Goal: Task Accomplishment & Management: Complete application form

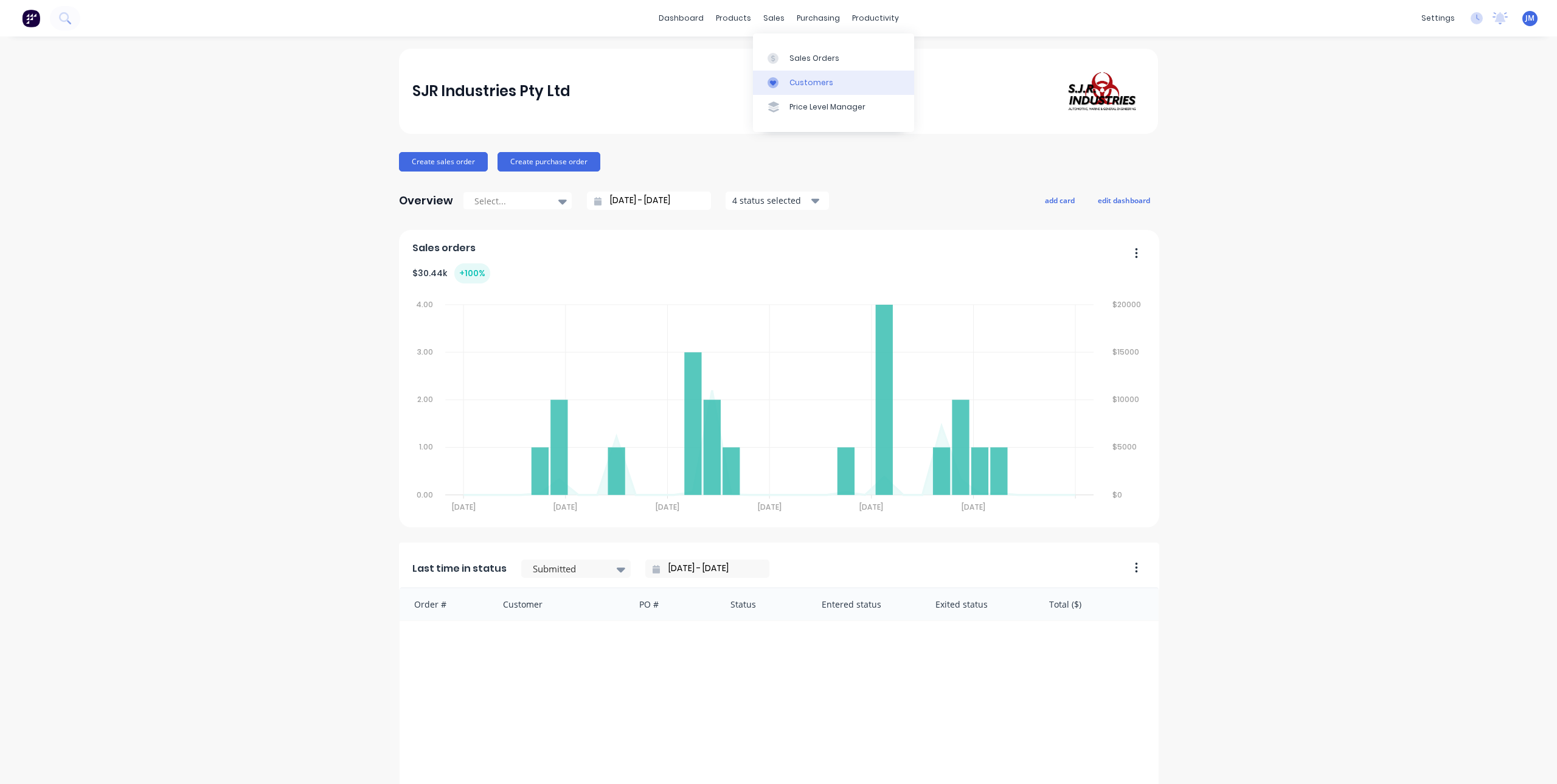
click at [795, 80] on div "Customers" at bounding box center [811, 83] width 44 height 11
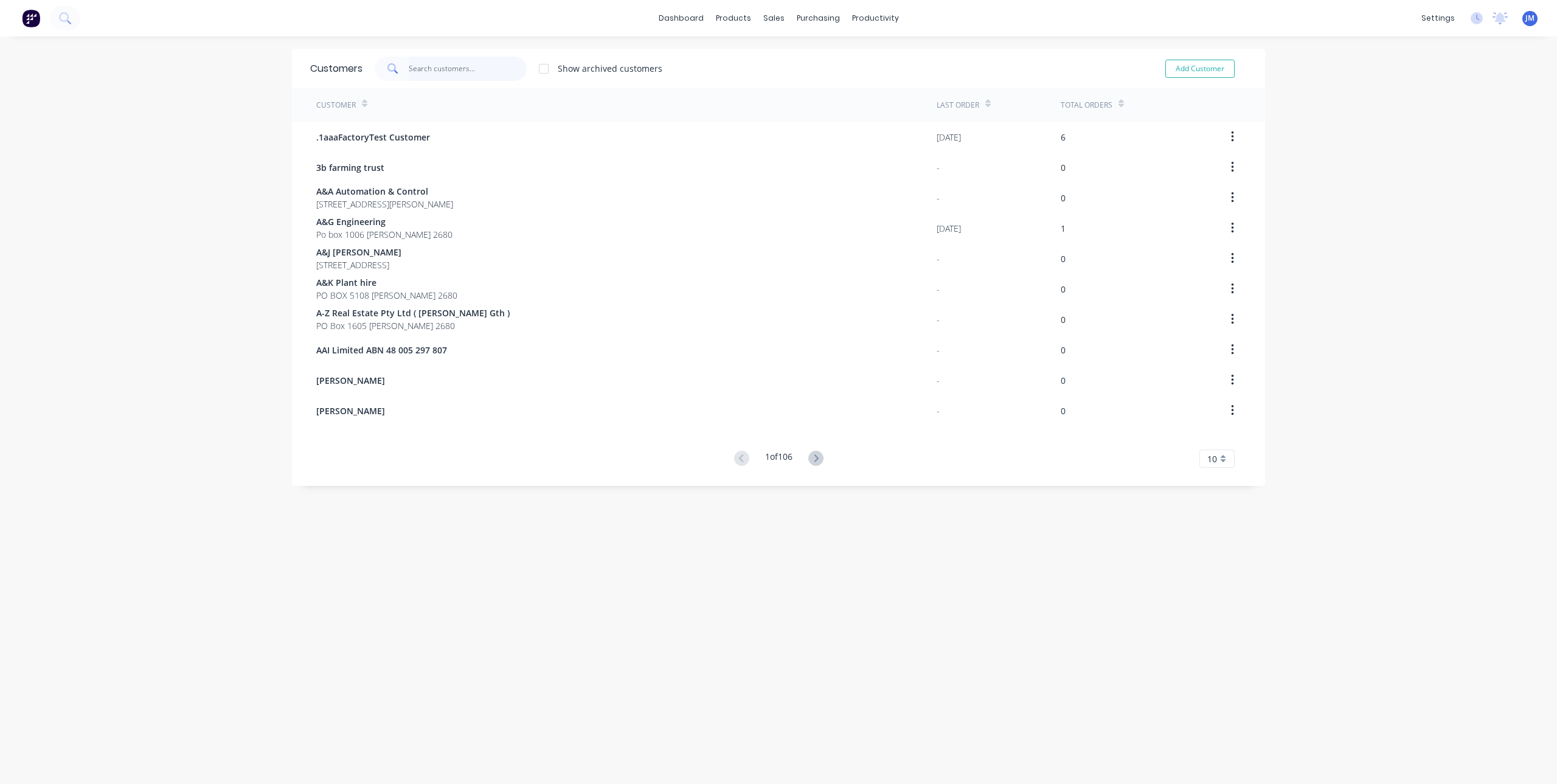
click at [441, 64] on input "text" at bounding box center [468, 69] width 119 height 24
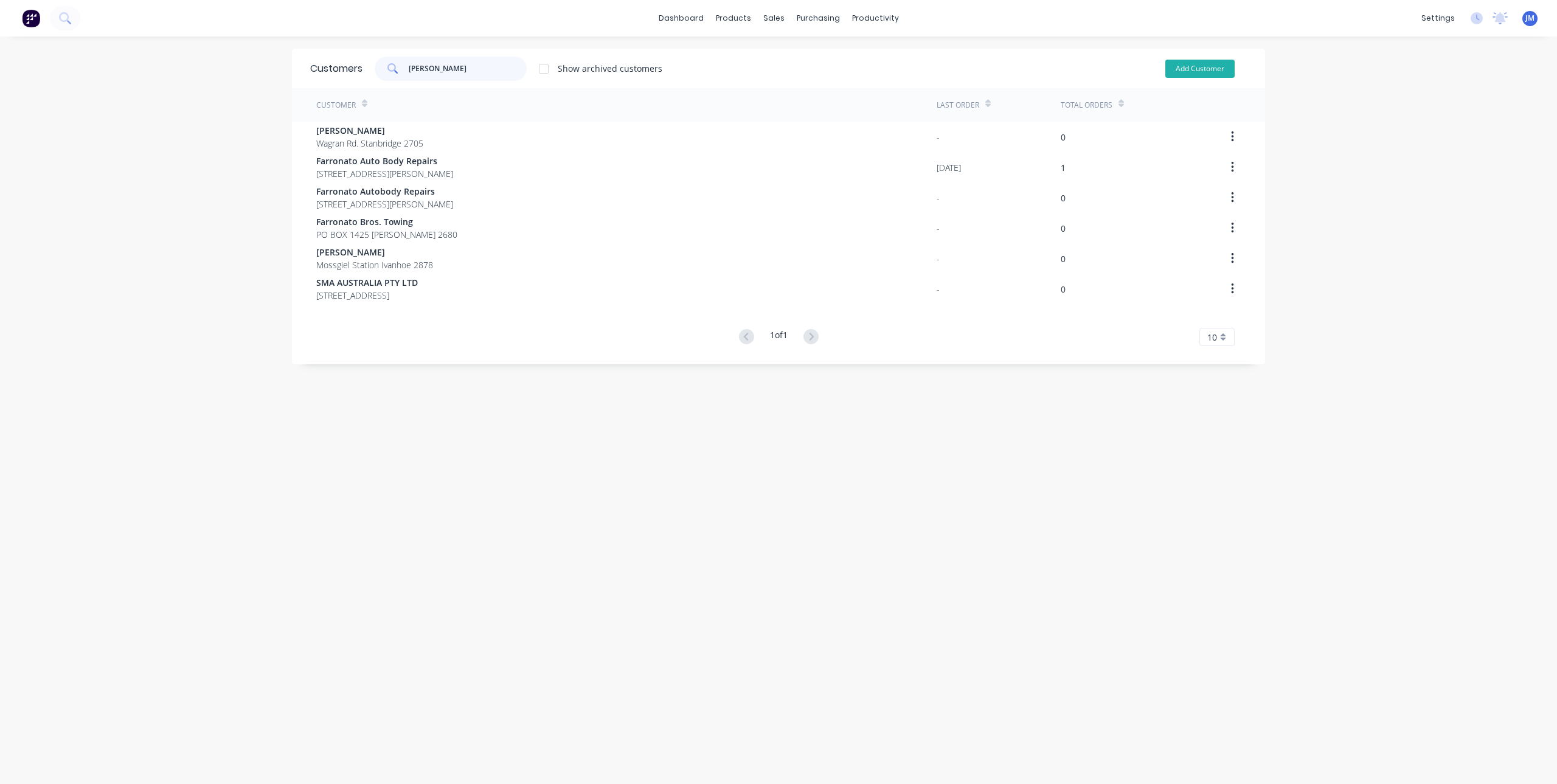
type input "[PERSON_NAME]"
click at [1174, 68] on button "Add Customer" at bounding box center [1200, 68] width 70 height 18
select select "AU"
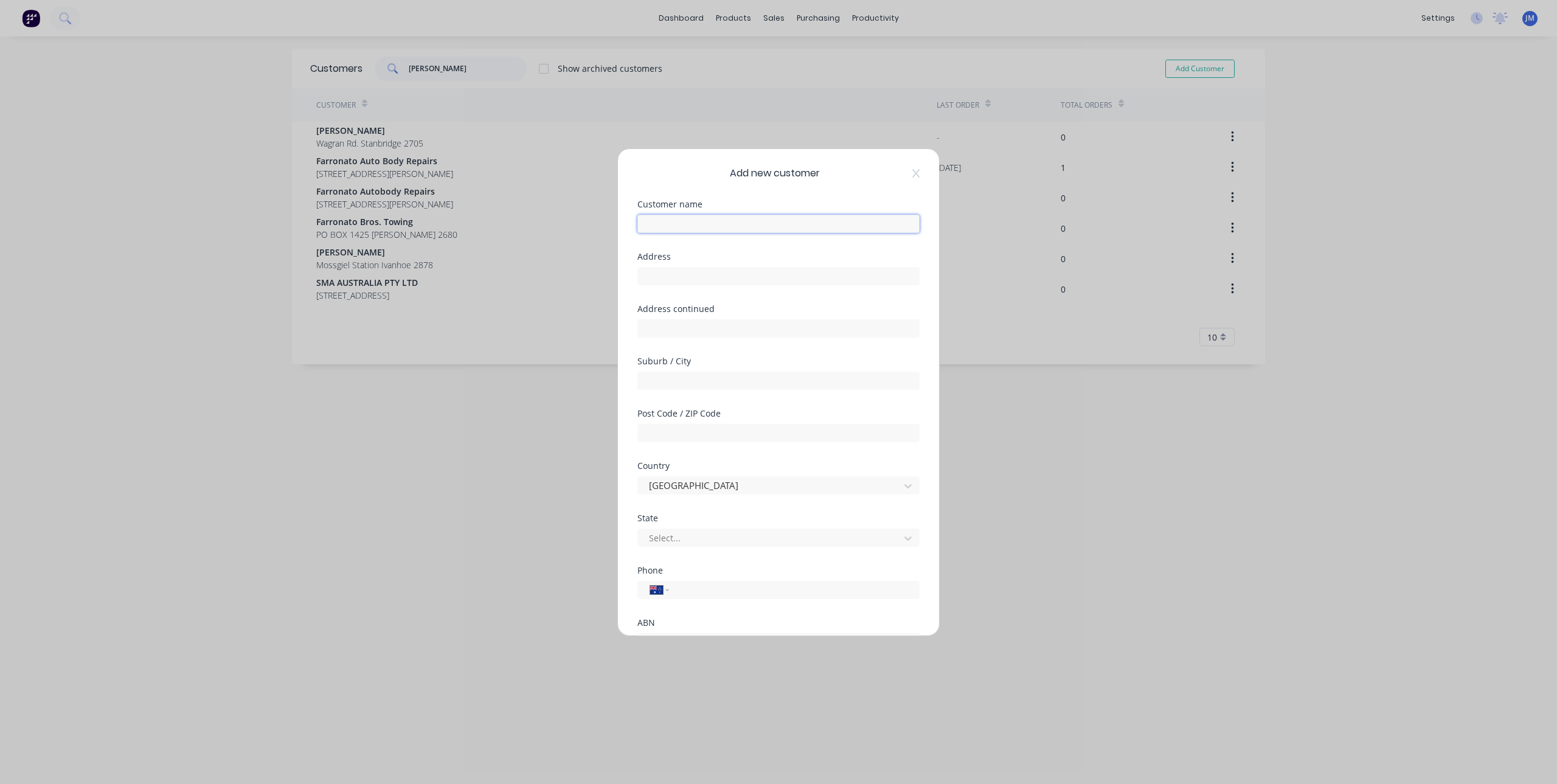
click at [718, 224] on input "text" at bounding box center [778, 223] width 282 height 18
paste input "[PERSON_NAME] Architectural Wrought Iron"
type input "[PERSON_NAME] Architectural Wrought Iron"
click at [714, 278] on input "text" at bounding box center [778, 276] width 282 height 18
type input "[STREET_ADDRESS]"
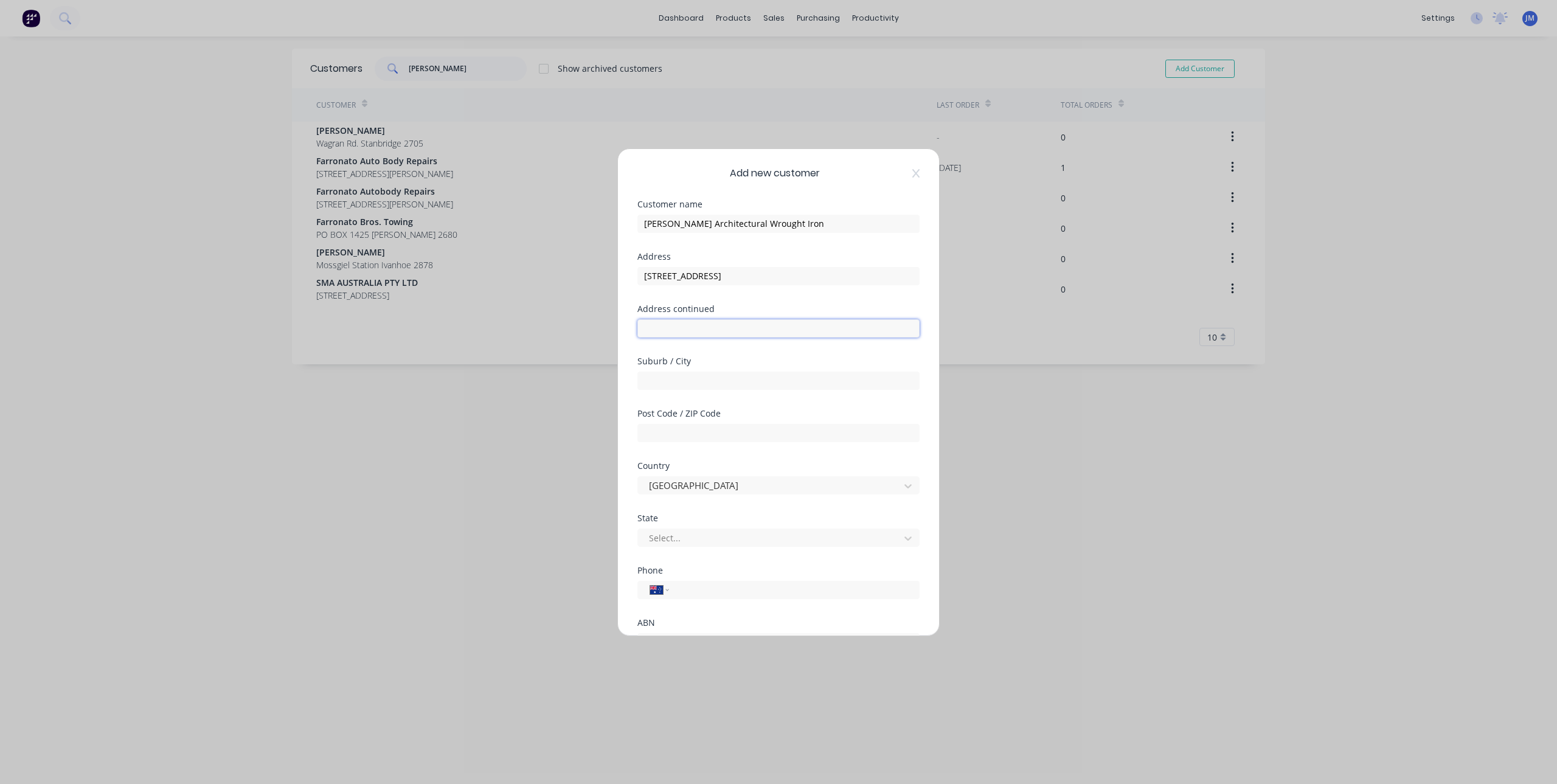
click at [715, 336] on input "text" at bounding box center [778, 328] width 282 height 18
click at [709, 384] on input "text" at bounding box center [778, 380] width 282 height 18
type input "[PERSON_NAME]"
click at [721, 360] on div "Suburb / City" at bounding box center [778, 360] width 282 height 8
click at [713, 441] on input "text" at bounding box center [778, 432] width 282 height 18
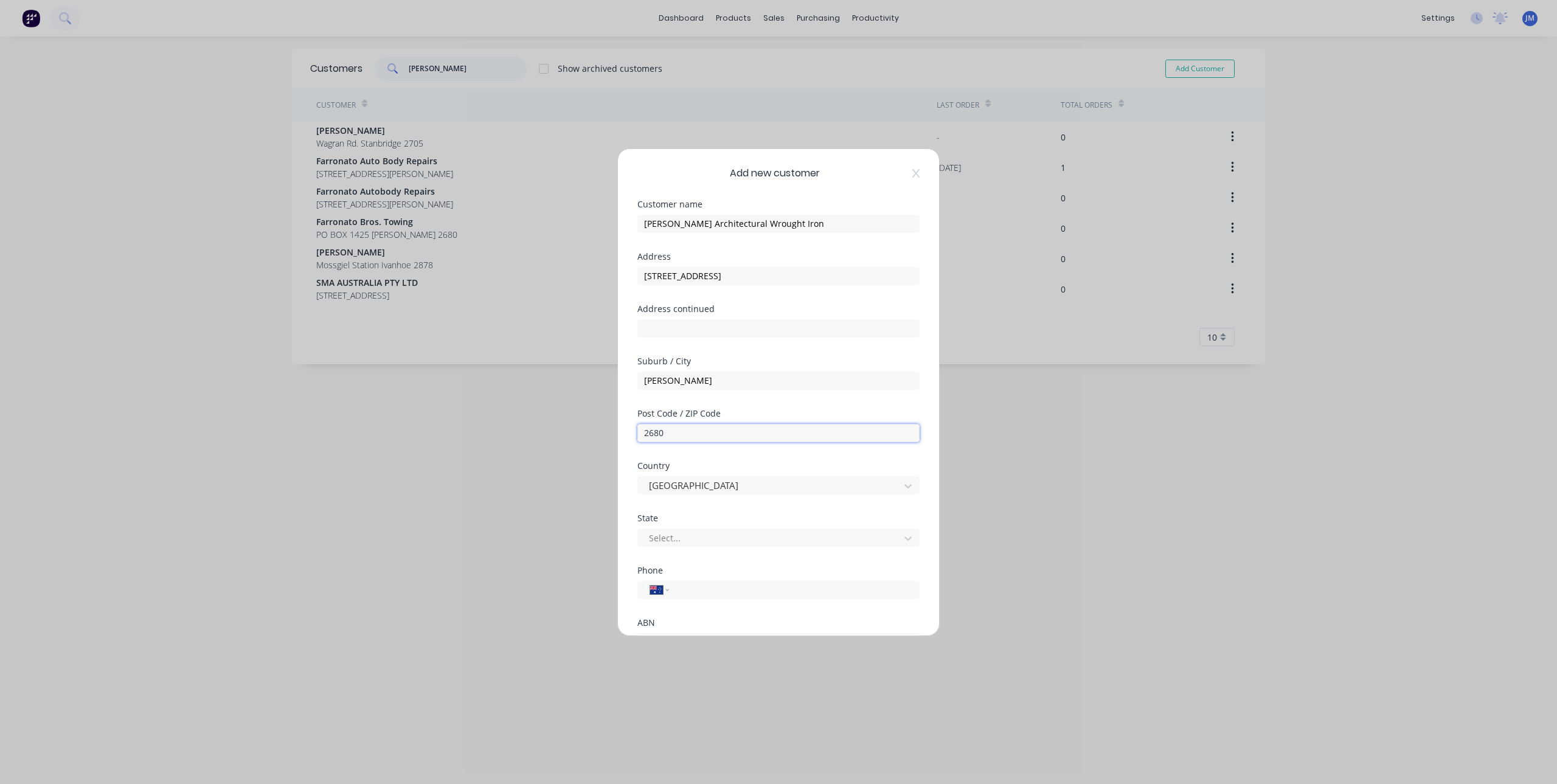
type input "2680"
click at [756, 403] on div "Suburb / City [GEOGRAPHIC_DATA]" at bounding box center [778, 383] width 282 height 53
click at [702, 540] on div at bounding box center [770, 538] width 246 height 15
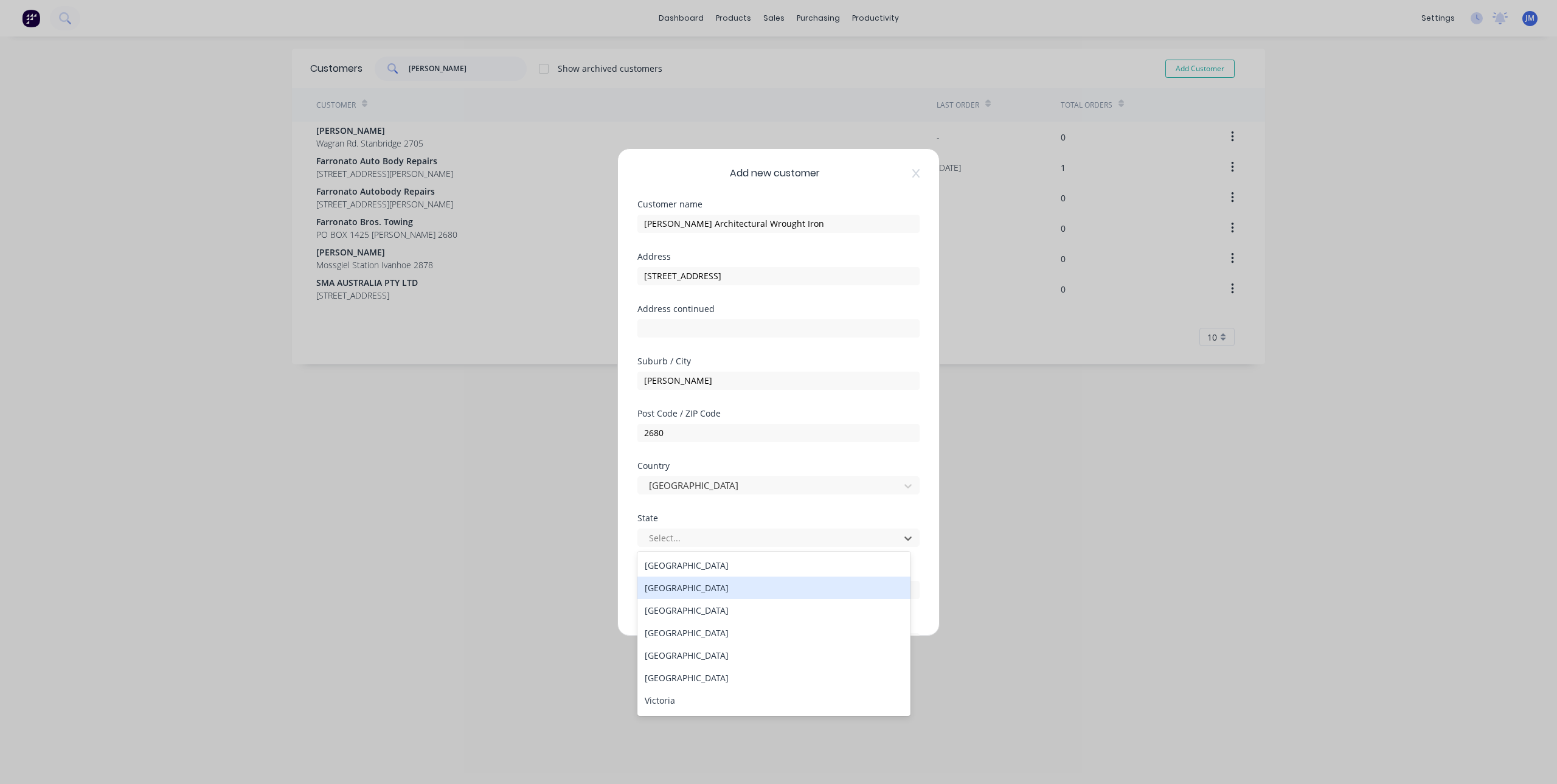
click at [703, 583] on div "[GEOGRAPHIC_DATA]" at bounding box center [774, 588] width 273 height 23
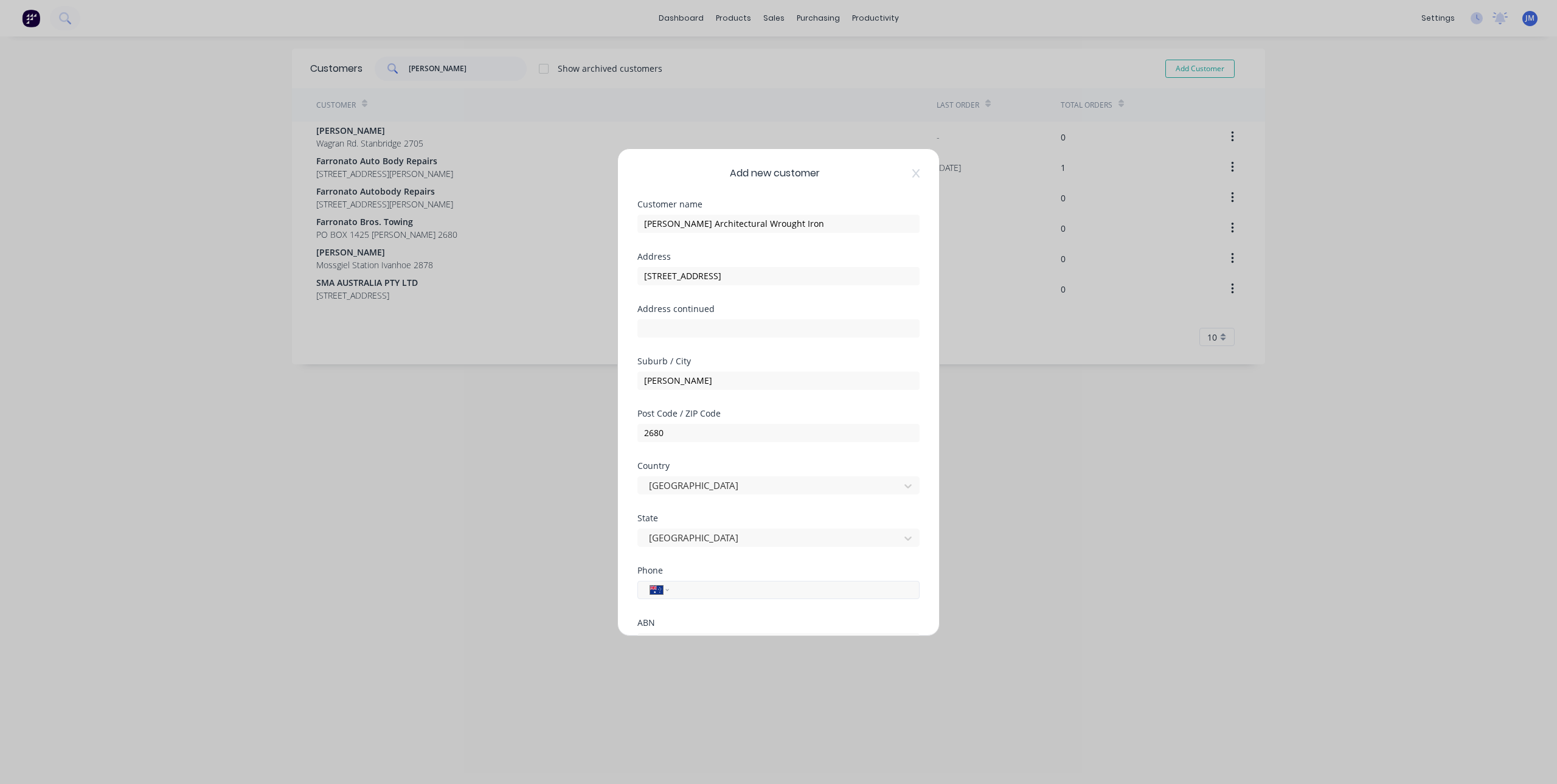
click at [704, 592] on input "tel" at bounding box center [793, 589] width 230 height 14
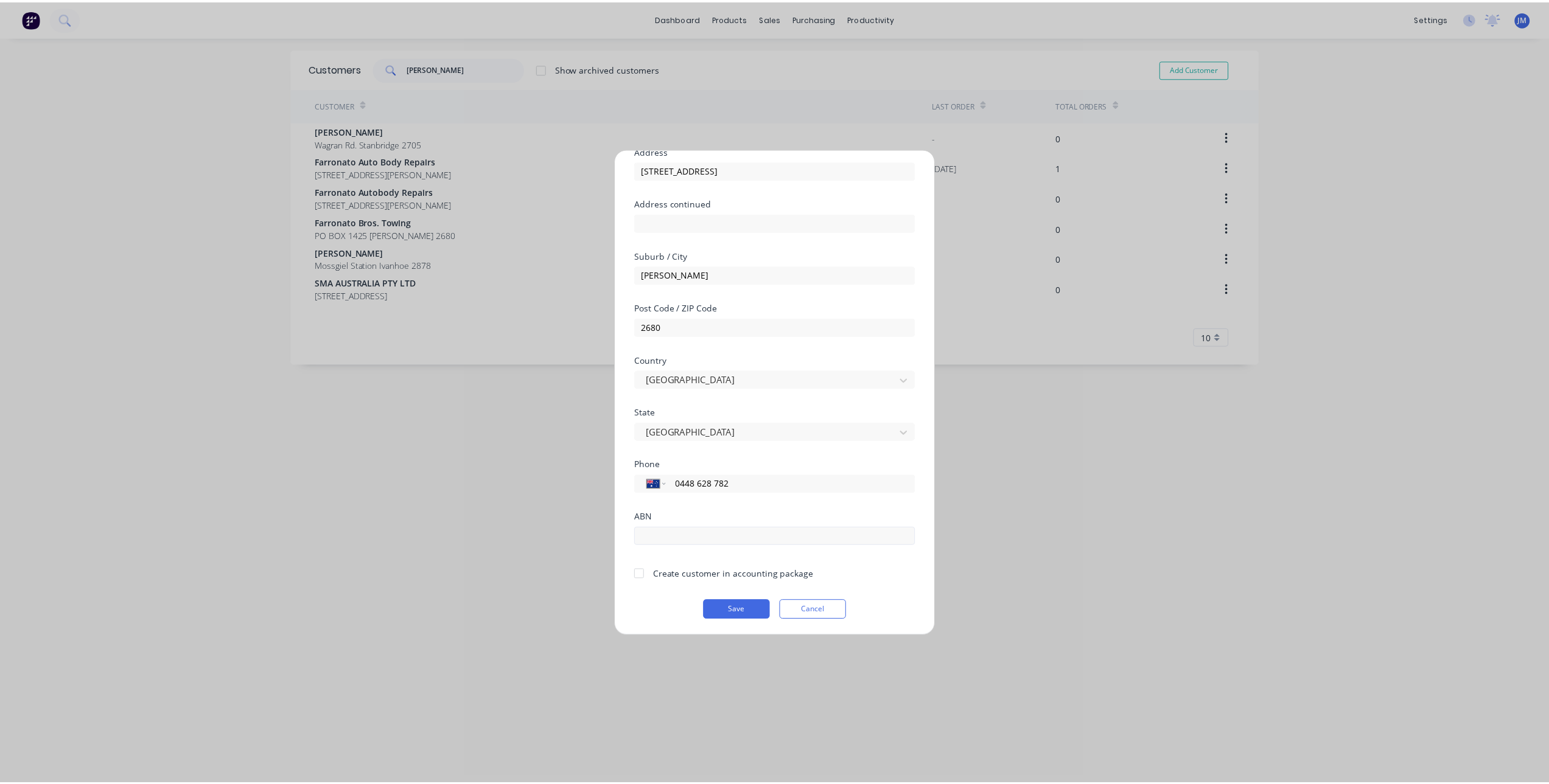
scroll to position [107, 0]
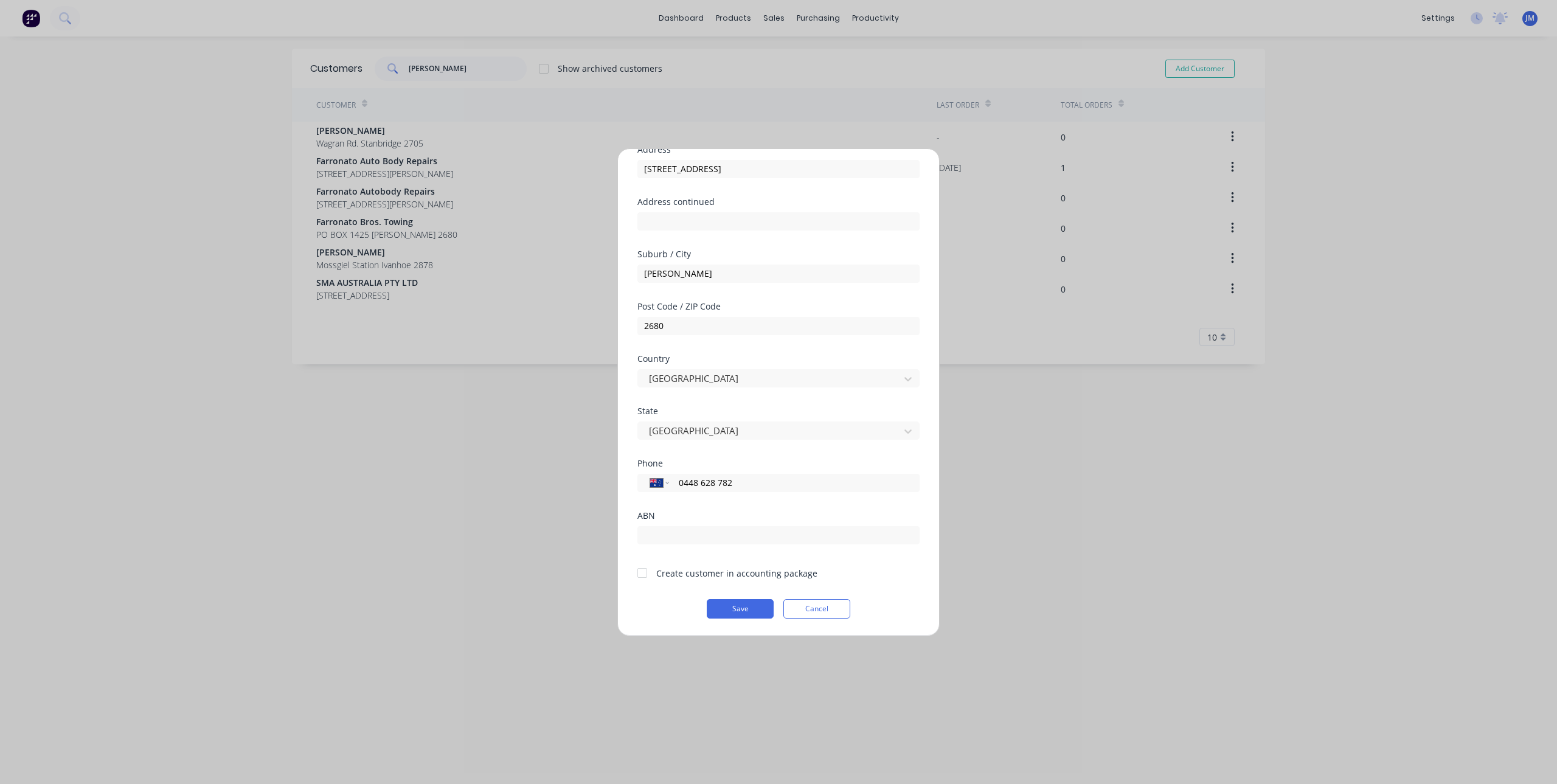
type input "0448 628 782"
click at [645, 575] on div at bounding box center [642, 573] width 24 height 24
click at [740, 604] on button "Save" at bounding box center [740, 609] width 67 height 20
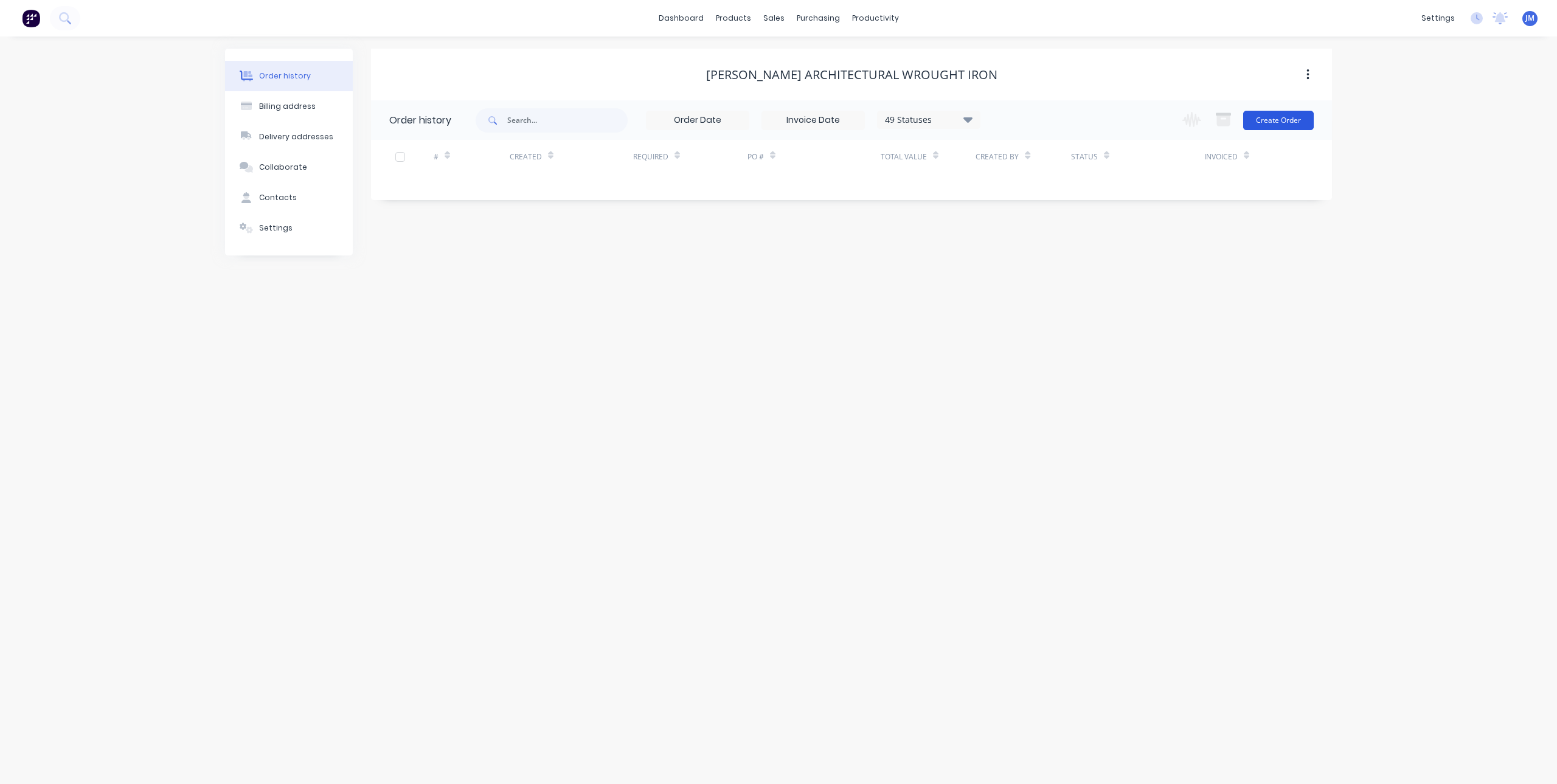
click at [1279, 121] on button "Create Order" at bounding box center [1278, 120] width 71 height 20
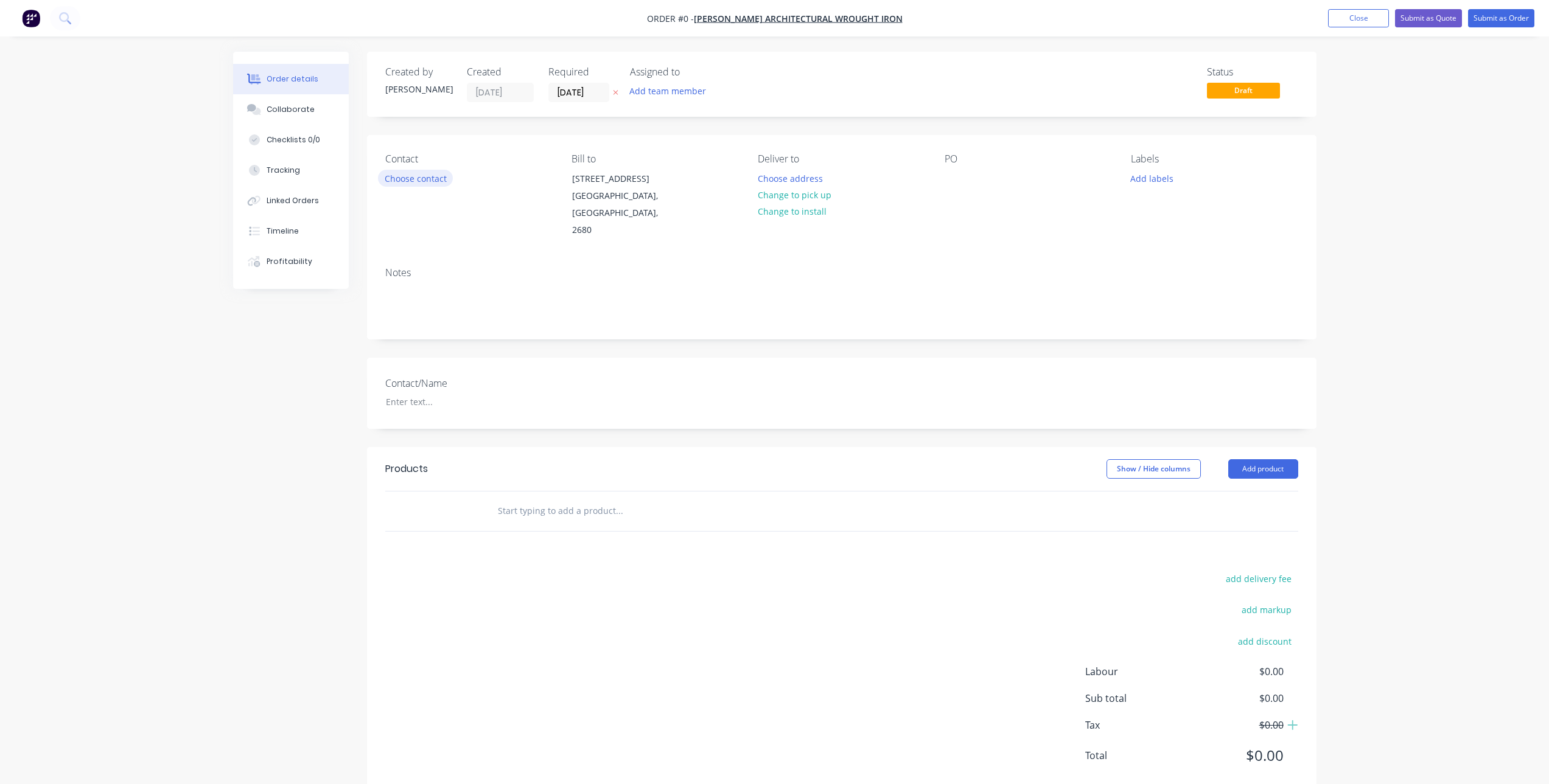
click at [417, 175] on button "Choose contact" at bounding box center [414, 177] width 74 height 16
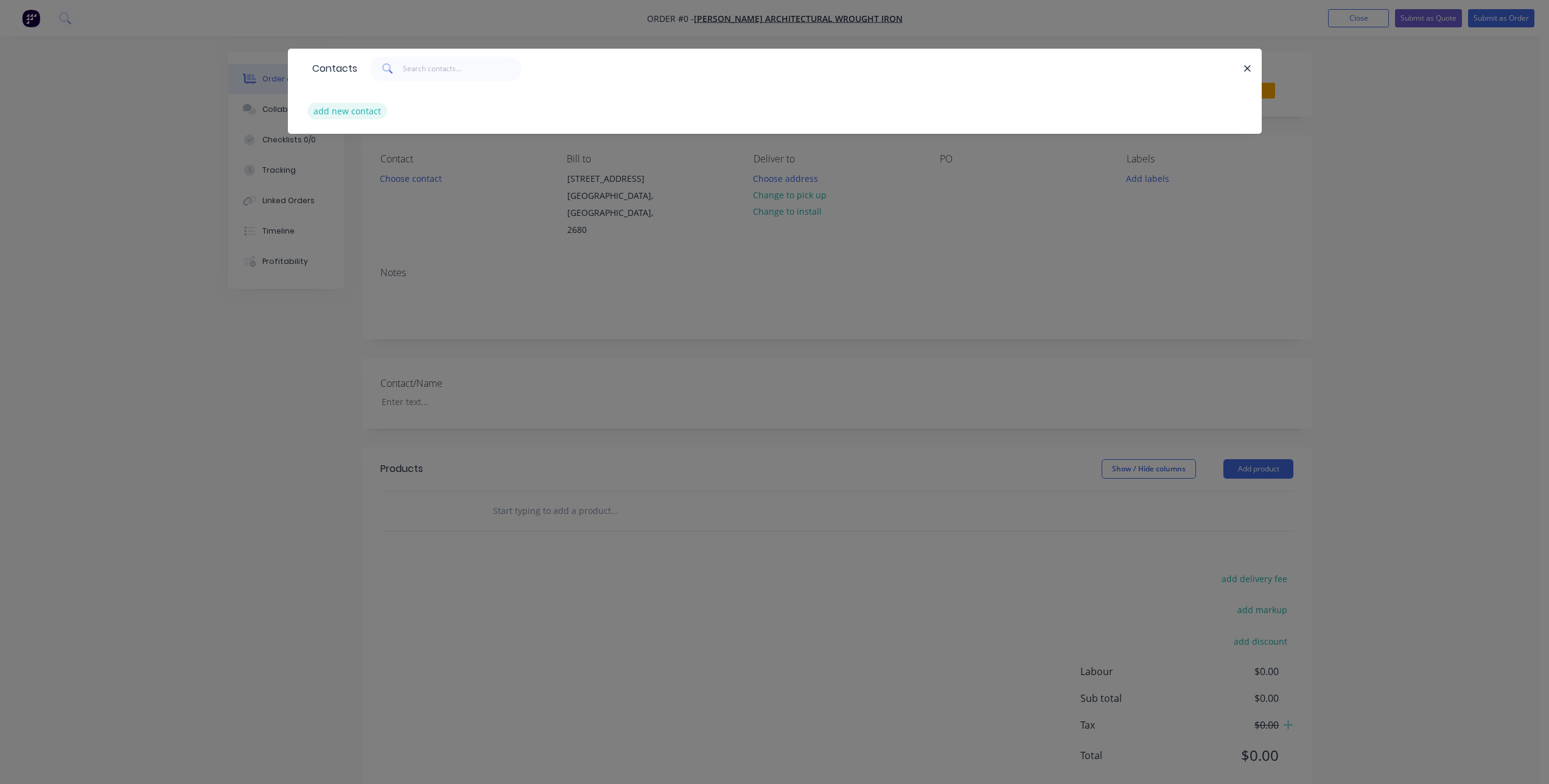
click at [347, 109] on button "add new contact" at bounding box center [347, 110] width 80 height 16
select select "AU"
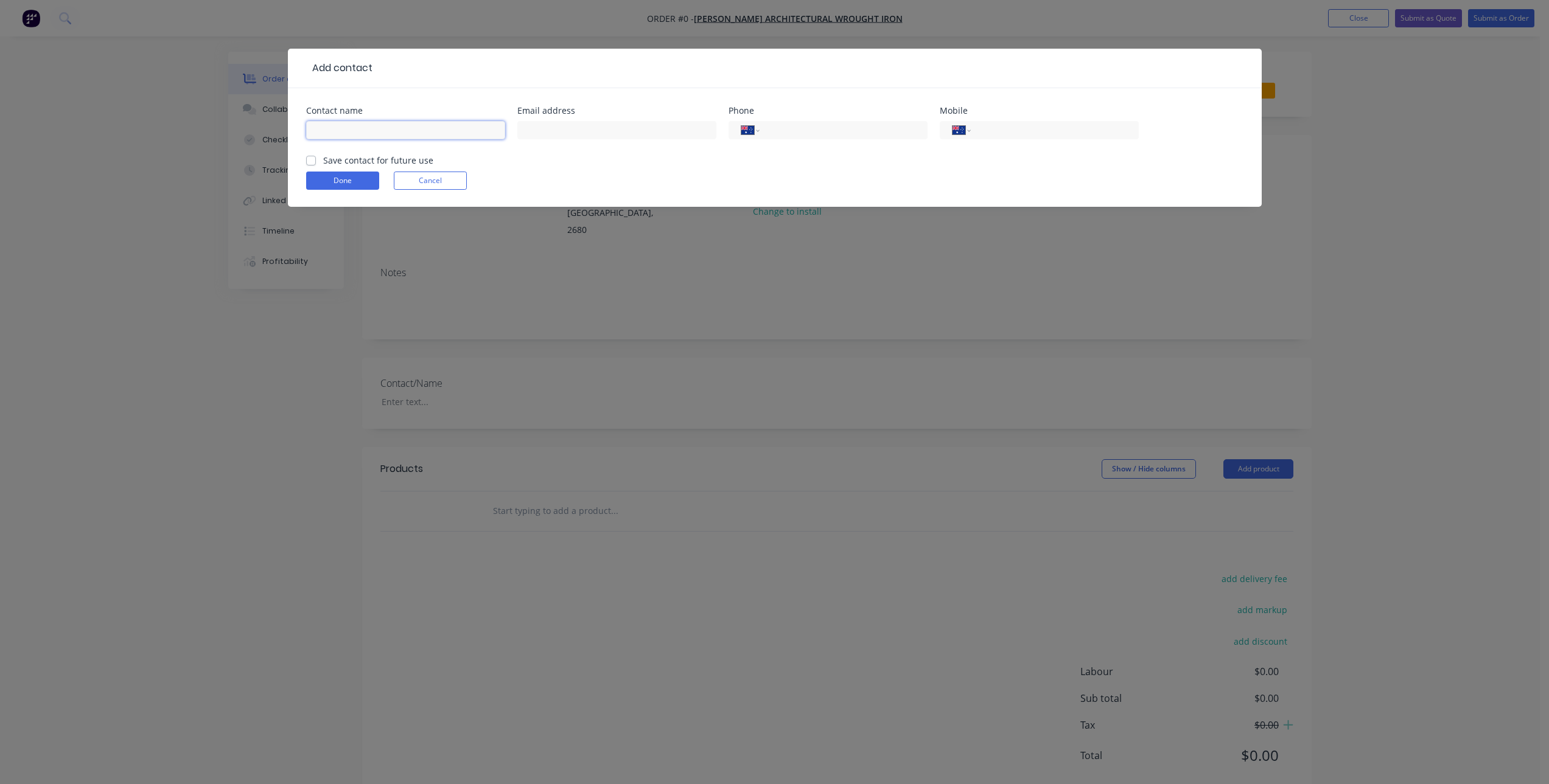
click at [357, 130] on input "text" at bounding box center [405, 130] width 199 height 18
type input "[PERSON_NAME]"
click at [1028, 132] on input "tel" at bounding box center [1052, 130] width 146 height 14
paste input "8628782"
type input "6148628782"
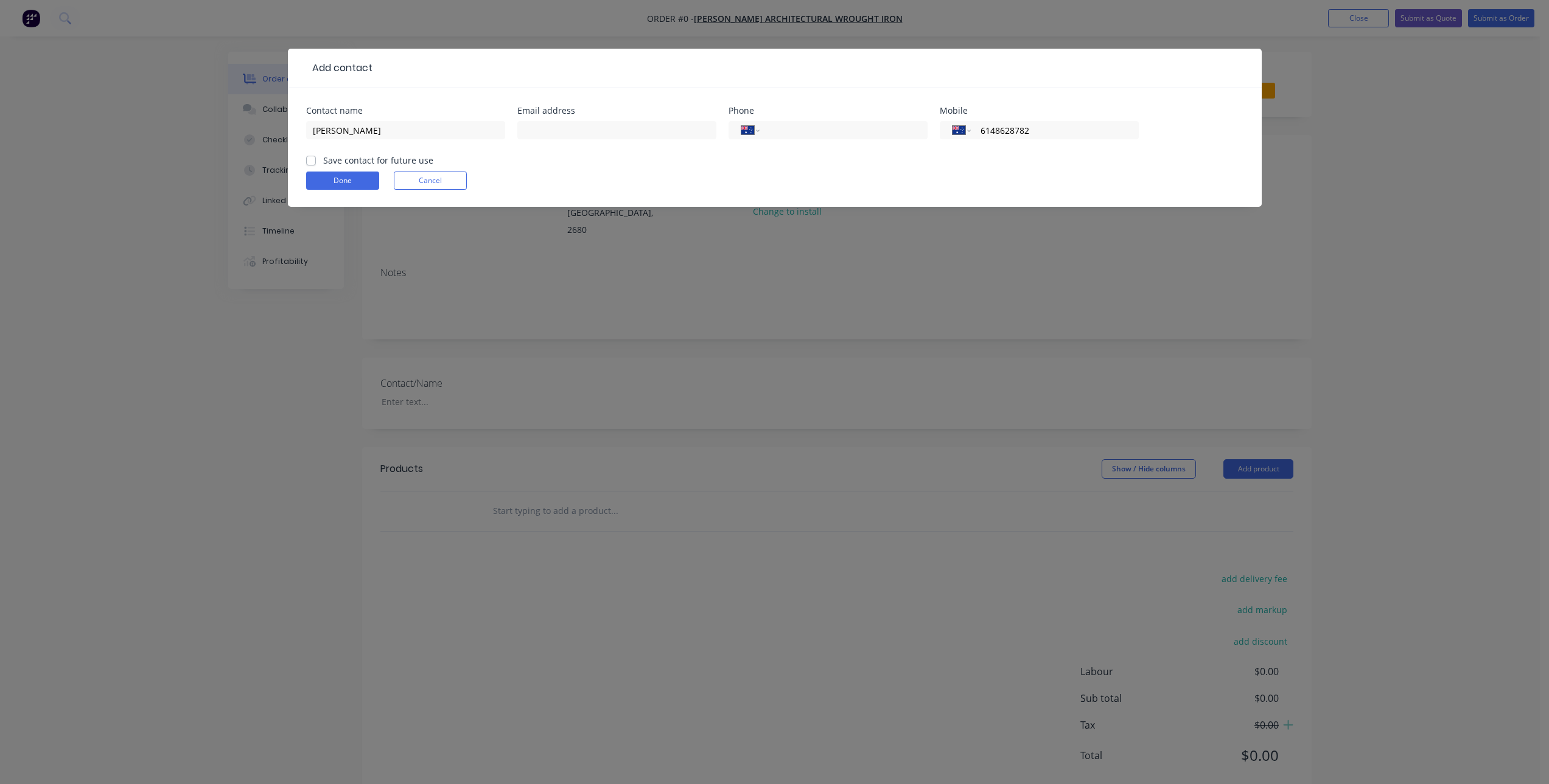
click at [997, 169] on form "Contact name [PERSON_NAME] Email address Phone International [GEOGRAPHIC_DATA] …" at bounding box center [774, 156] width 937 height 101
click at [381, 134] on input "[PERSON_NAME]" at bounding box center [405, 130] width 199 height 18
type input "[PERSON_NAME]"
click at [307, 163] on form "Contact name [PERSON_NAME] address Phone International [GEOGRAPHIC_DATA] [GEOGR…" at bounding box center [774, 156] width 937 height 101
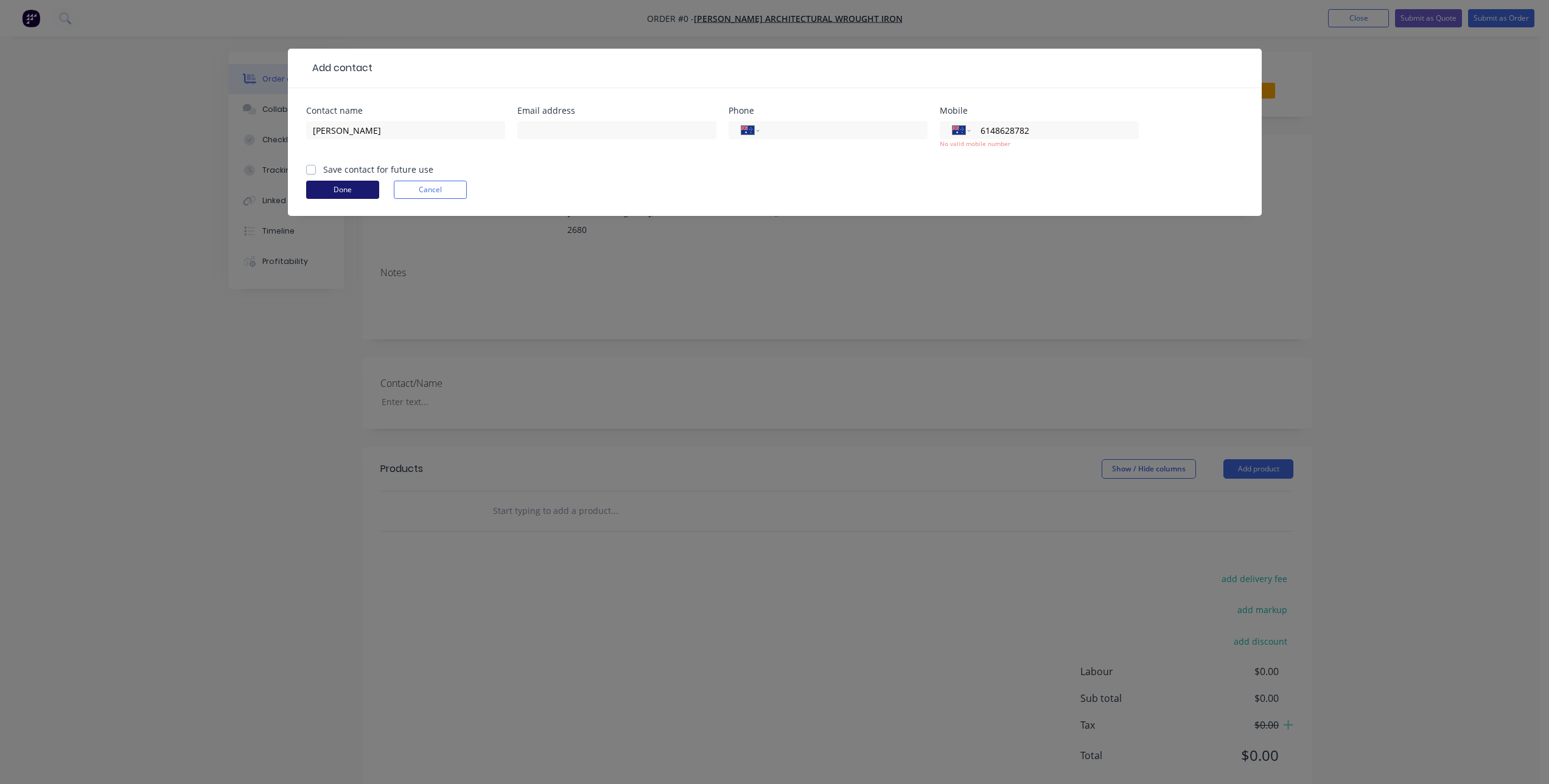
click at [330, 188] on button "Done" at bounding box center [343, 189] width 73 height 18
click at [323, 168] on label "Save contact for future use" at bounding box center [378, 169] width 110 height 13
click at [313, 168] on input "Save contact for future use" at bounding box center [311, 168] width 9 height 11
checkbox input "true"
click at [326, 185] on button "Done" at bounding box center [343, 189] width 73 height 18
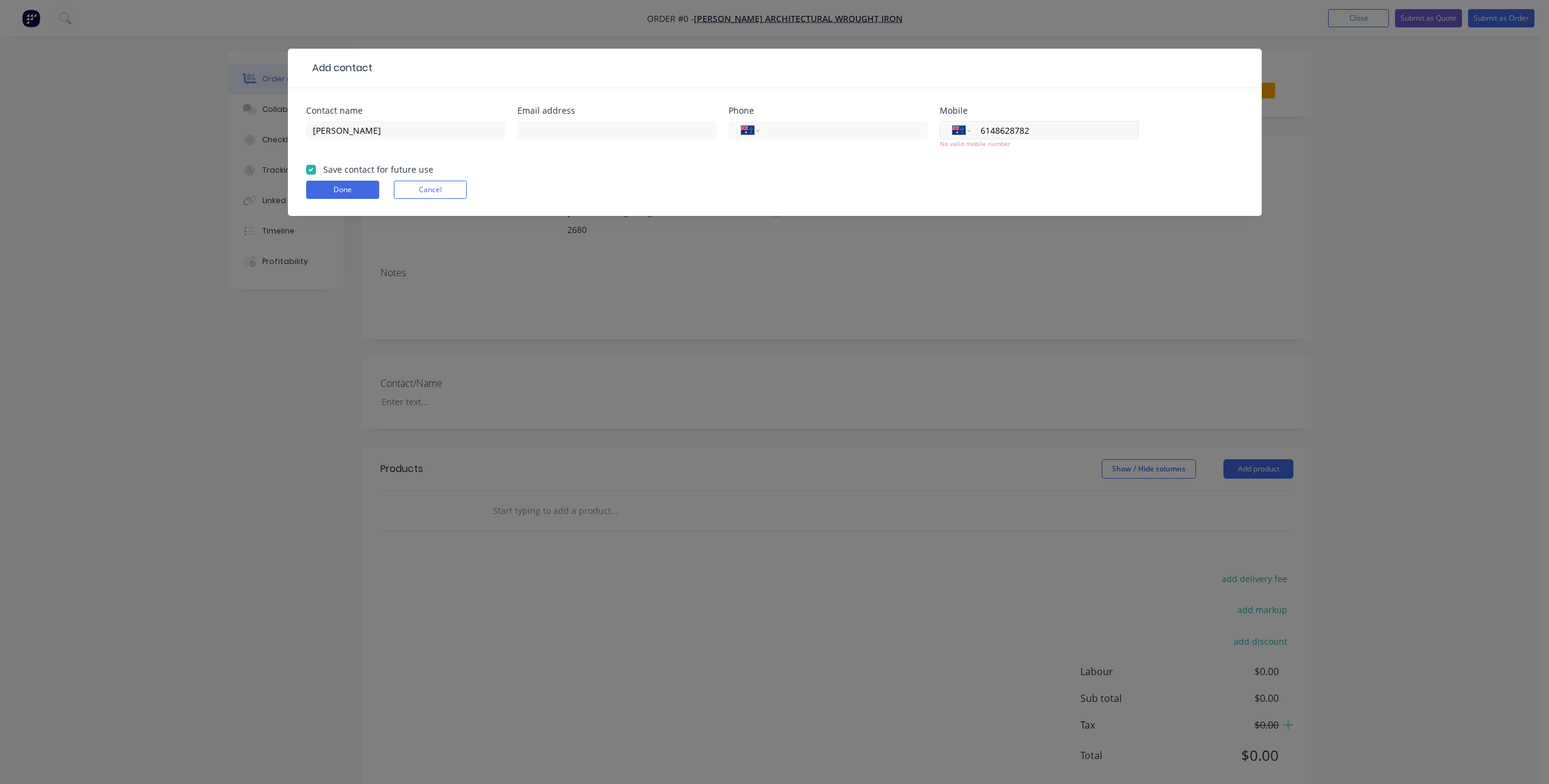
click at [1019, 130] on input "6148628782" at bounding box center [1052, 130] width 146 height 14
click at [1087, 128] on input "6148628782" at bounding box center [1052, 130] width 146 height 14
click at [989, 127] on input "6148628782" at bounding box center [1052, 130] width 146 height 14
click at [989, 135] on input "6148628782" at bounding box center [1052, 130] width 146 height 14
click at [982, 132] on input "6148628782" at bounding box center [1052, 130] width 146 height 14
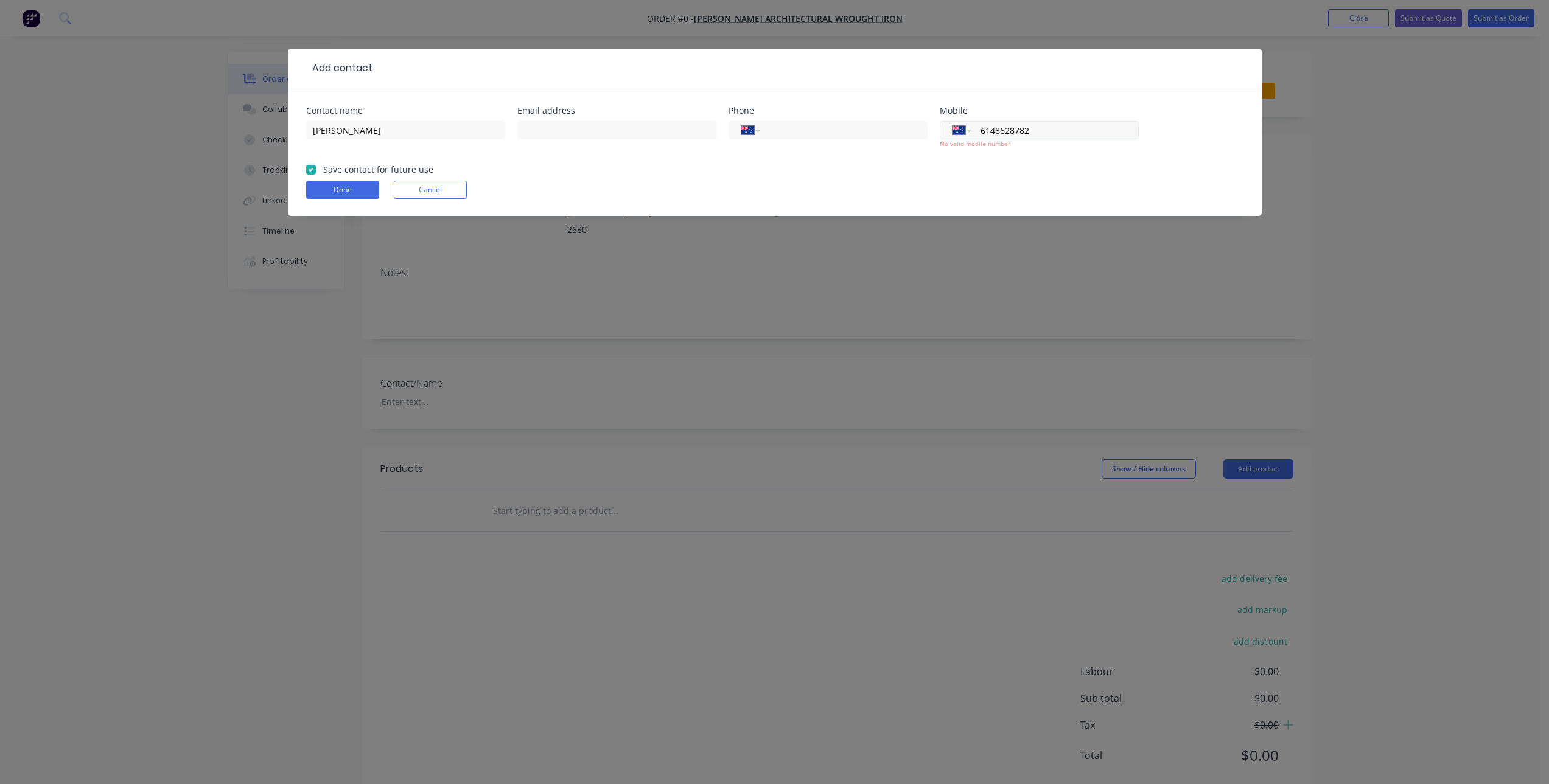
type input "48628782"
drag, startPoint x: 1048, startPoint y: 132, endPoint x: 925, endPoint y: 128, distance: 123.1
click at [925, 128] on div "Contact name [PERSON_NAME] address Phone International [GEOGRAPHIC_DATA] [GEOGR…" at bounding box center [774, 135] width 937 height 56
paste input "8628782"
click at [948, 184] on div "Done Cancel" at bounding box center [774, 189] width 937 height 18
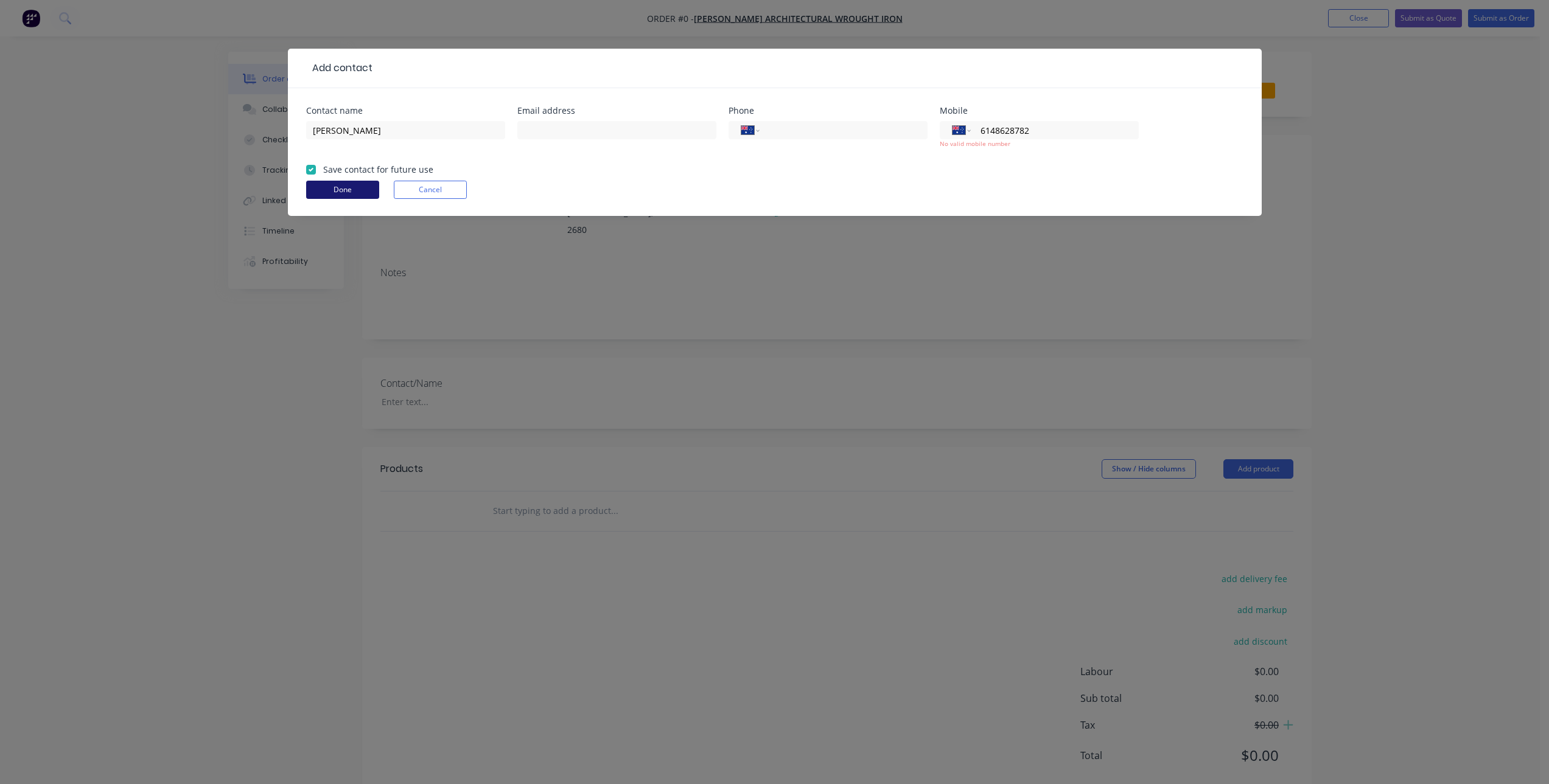
click at [331, 187] on button "Done" at bounding box center [343, 189] width 73 height 18
click at [1045, 134] on input "6148628782" at bounding box center [1052, 130] width 146 height 14
drag, startPoint x: 989, startPoint y: 131, endPoint x: 962, endPoint y: 136, distance: 27.5
click at [962, 136] on div "International [GEOGRAPHIC_DATA] [GEOGRAPHIC_DATA] [GEOGRAPHIC_DATA] [GEOGRAPHIC…" at bounding box center [1039, 130] width 199 height 18
click at [911, 168] on form "Contact name [PERSON_NAME] address Phone International [GEOGRAPHIC_DATA] [GEOGR…" at bounding box center [774, 161] width 937 height 109
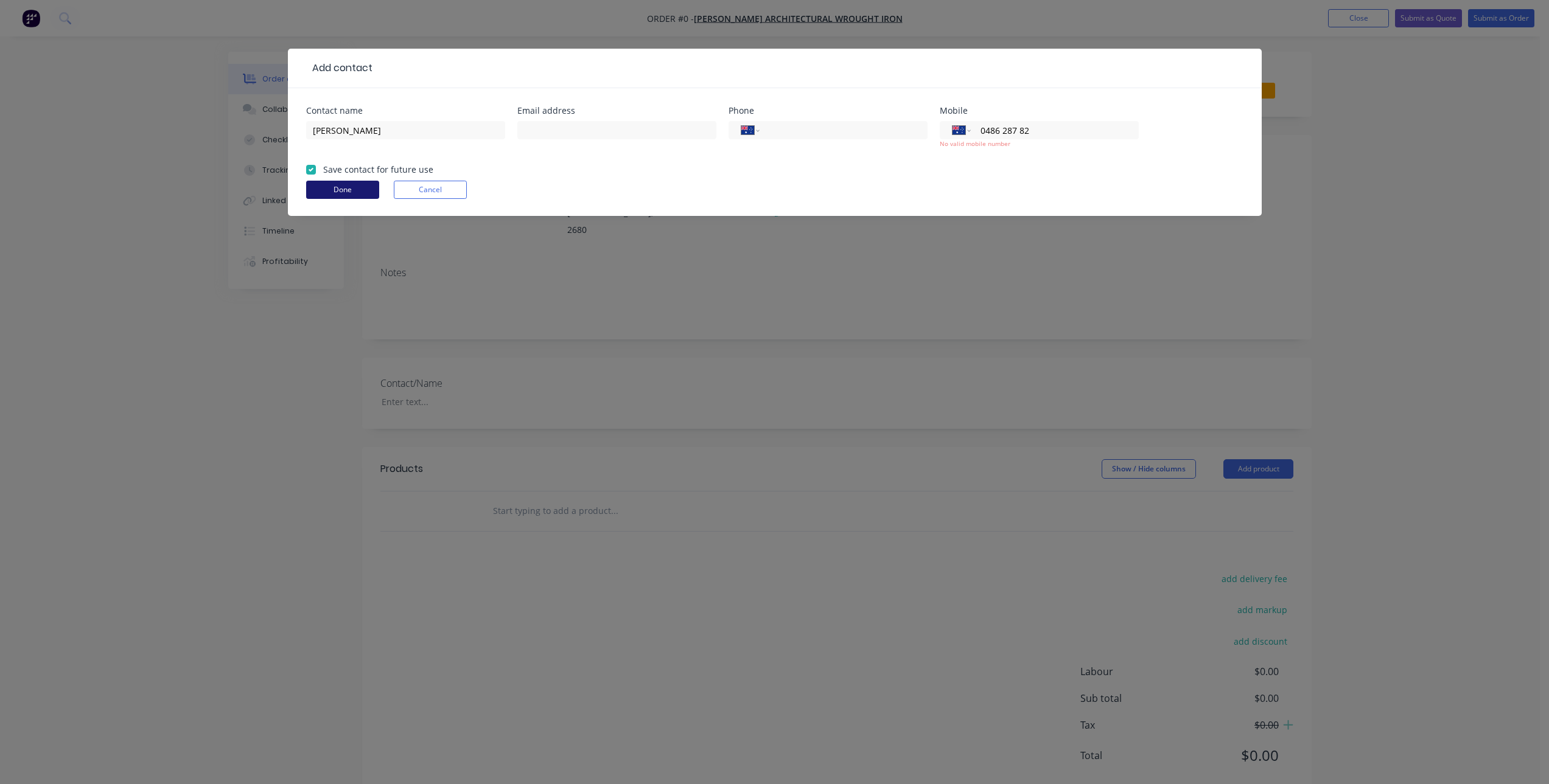
click at [348, 183] on button "Done" at bounding box center [343, 189] width 73 height 18
click at [1010, 133] on input "0486 287 82" at bounding box center [1052, 130] width 146 height 14
click at [1020, 130] on input "0486 287 82" at bounding box center [1052, 130] width 146 height 14
click at [1050, 128] on input "0482 882" at bounding box center [1052, 130] width 146 height 14
type input "0"
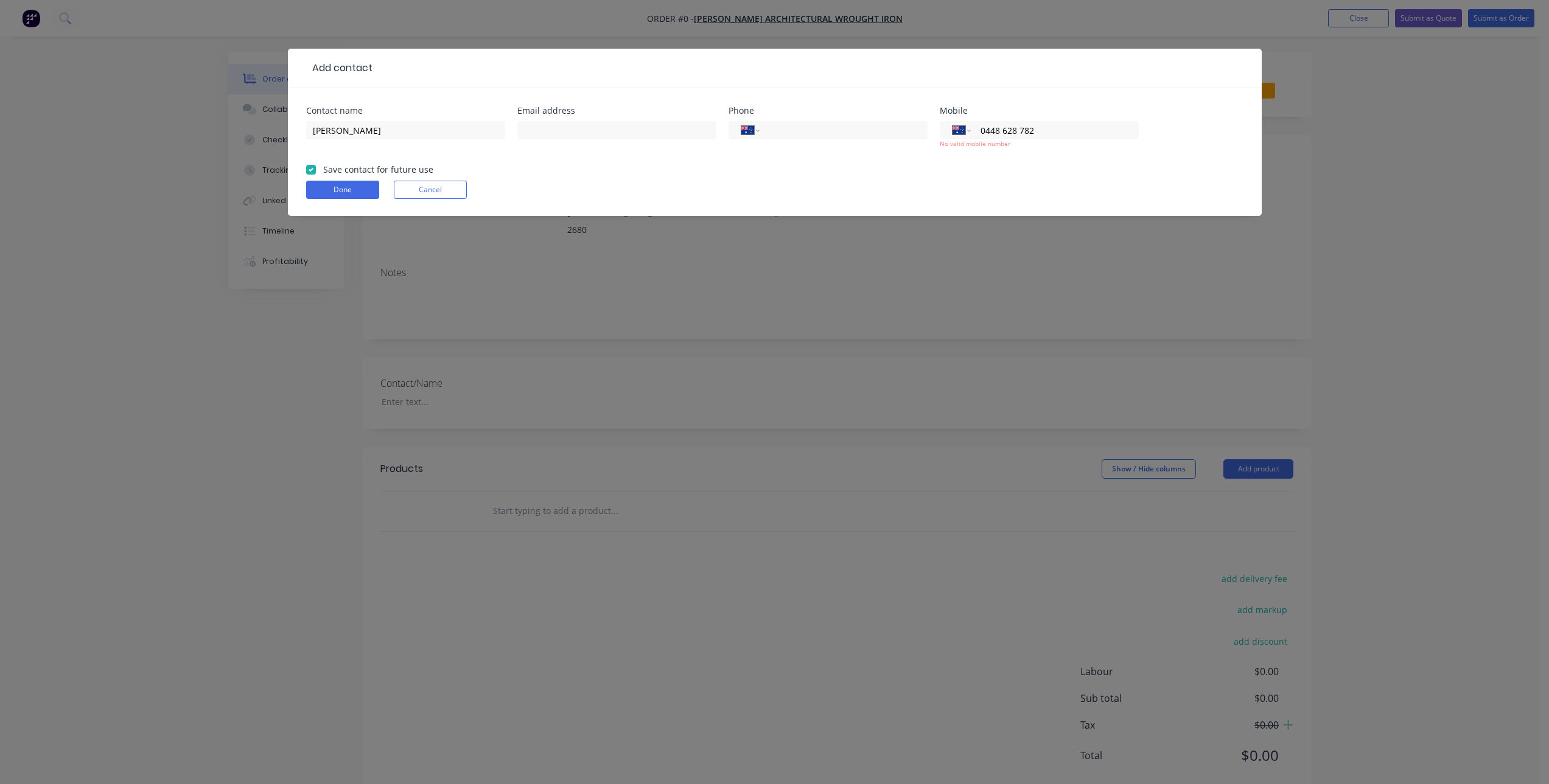
type input "0448 628 782"
click at [841, 182] on div "Done Cancel" at bounding box center [774, 189] width 937 height 18
click at [353, 186] on button "Done" at bounding box center [343, 189] width 73 height 18
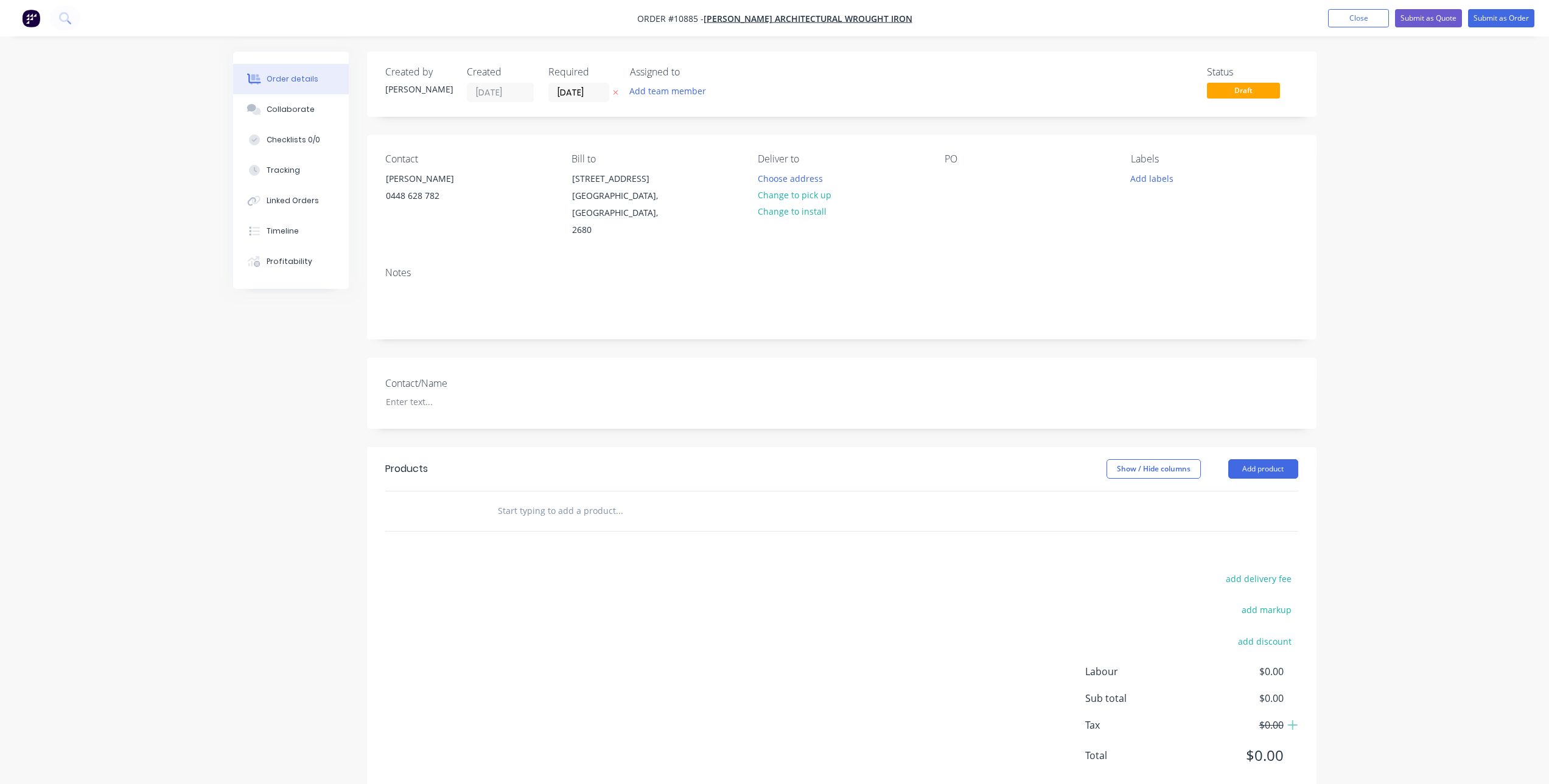
click at [586, 504] on input "text" at bounding box center [619, 511] width 243 height 24
type input "s"
type input "S"
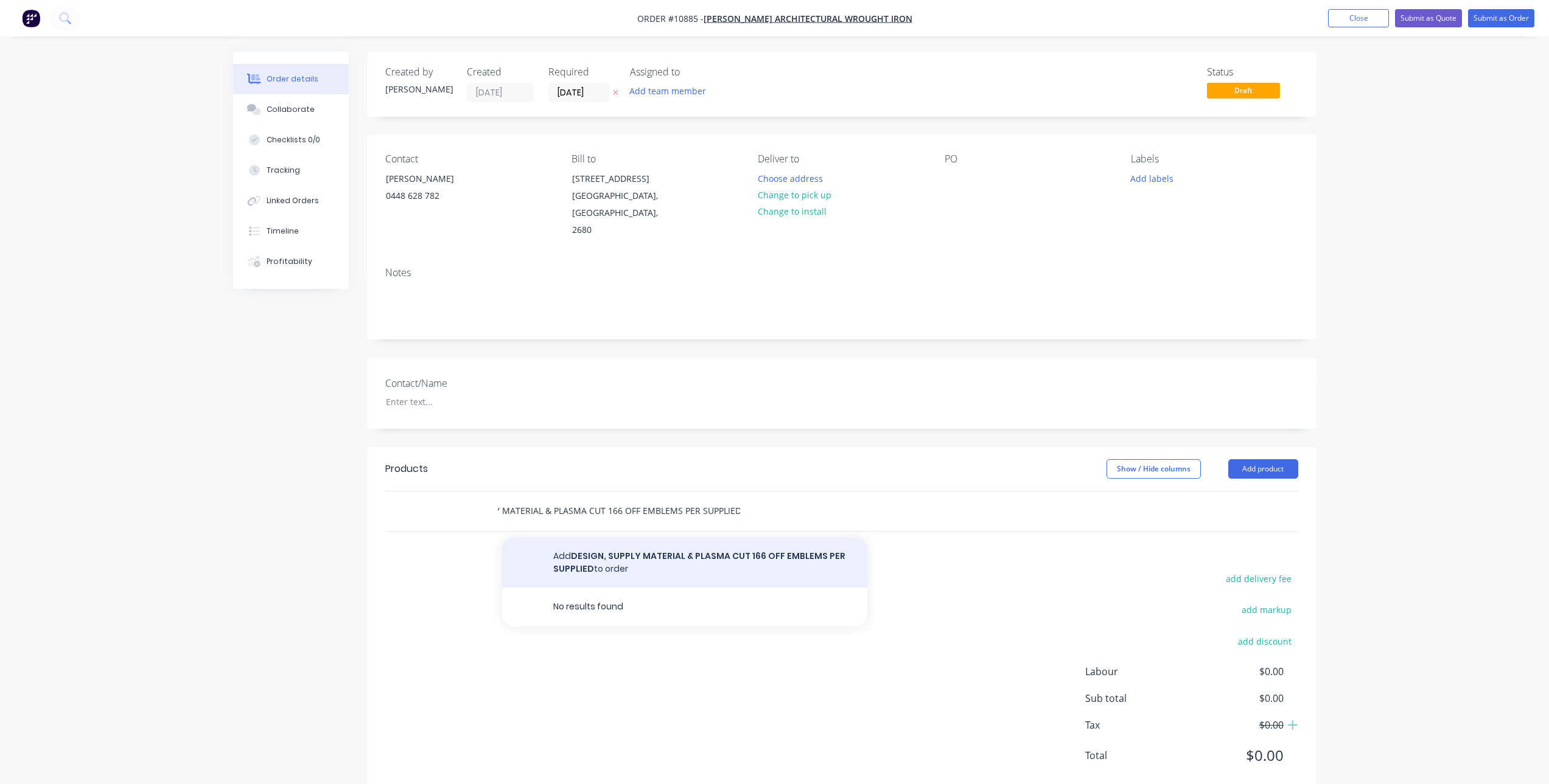
type input "DESIGN, SUPPLY MATERIAL & PLASMA CUT 166 OFF EMBLEMS PER SUPPLIED"
click at [588, 544] on button "Add DESIGN, SUPPLY MATERIAL & PLASMA CUT 166 OFF EMBLEMS PER SUPPLIED to order" at bounding box center [685, 562] width 365 height 50
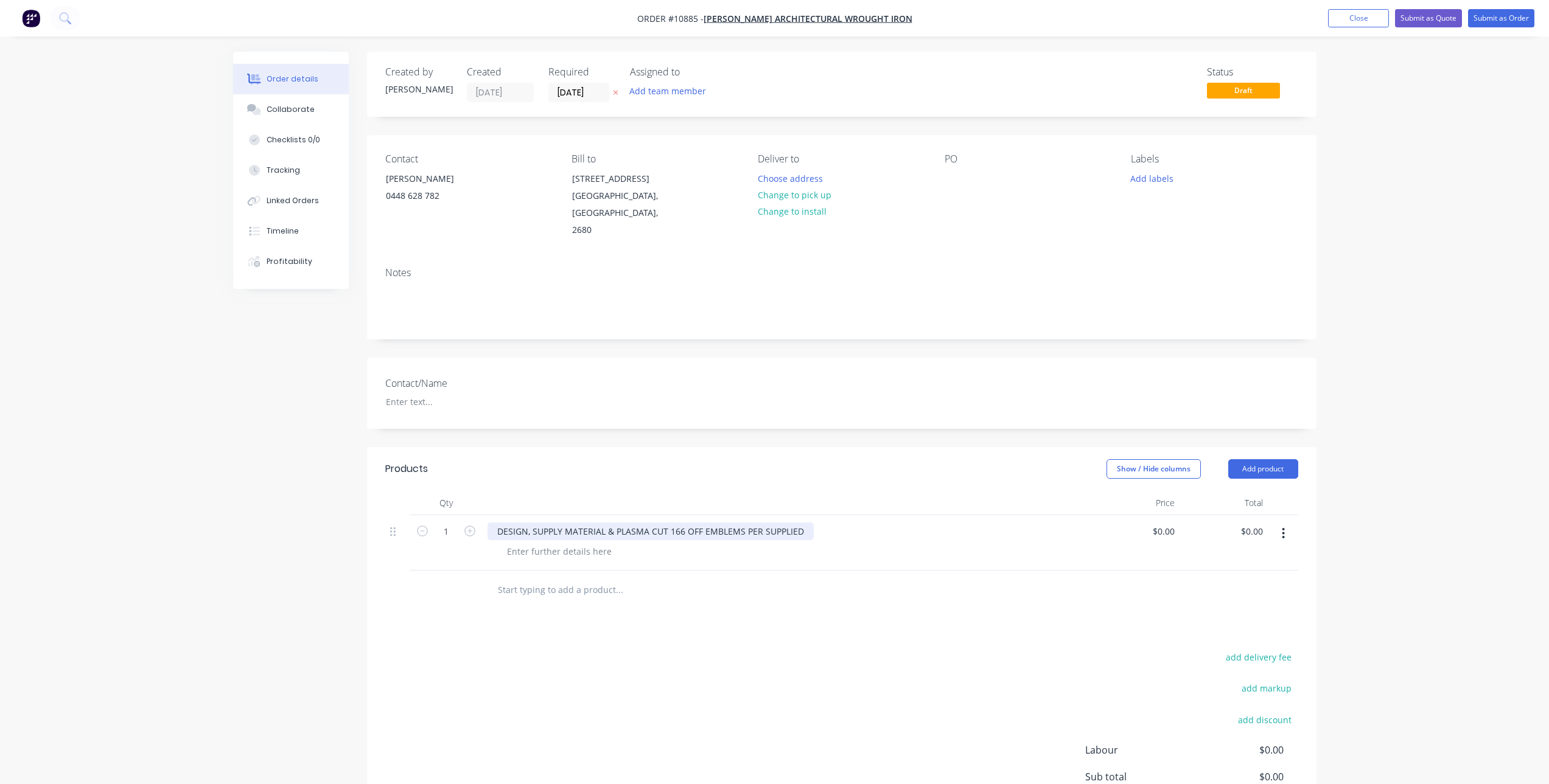
click at [808, 522] on div "DESIGN, SUPPLY MATERIAL & PLASMA CUT 166 OFF EMBLEMS PER SUPPLIED" at bounding box center [651, 531] width 326 height 18
click at [774, 580] on div at bounding box center [670, 590] width 365 height 24
click at [663, 522] on div "DESIGN, SUPPLY MATERIAL & PLASMA CUT 166 OFF EMBLEMS PER SUPPLIED SAMPLE" at bounding box center [668, 531] width 361 height 18
click at [560, 542] on div at bounding box center [559, 551] width 124 height 18
click at [558, 542] on div at bounding box center [559, 551] width 124 height 18
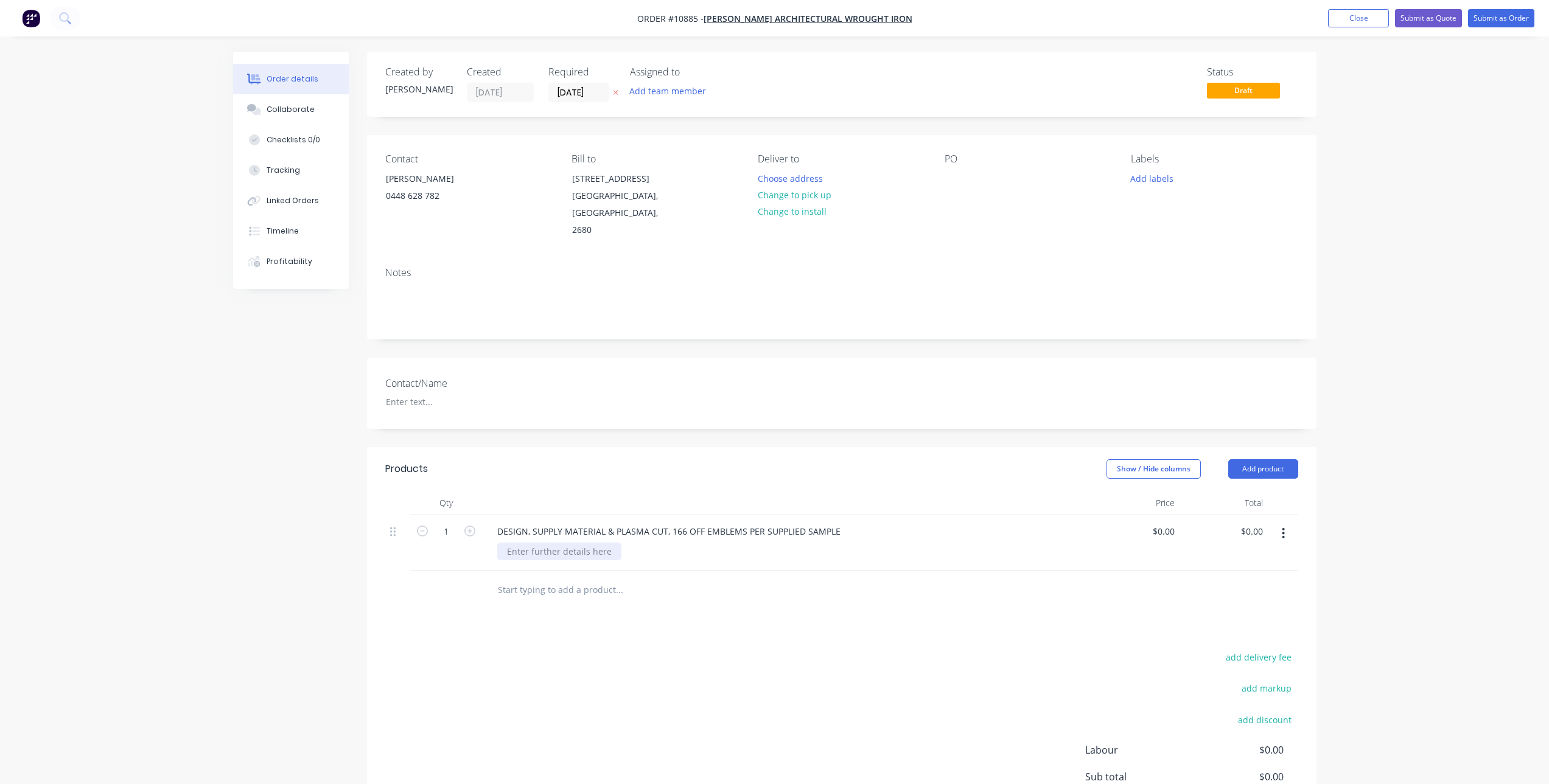
click at [525, 542] on div at bounding box center [559, 551] width 124 height 18
click at [504, 542] on div "10MM MILD STEEL PLATE 250 GRADE" at bounding box center [581, 551] width 169 height 18
click at [657, 542] on div "- 10MM MILD STEEL PLATE 250 GRADE" at bounding box center [584, 551] width 174 height 18
click at [1158, 515] on div "0 $0.00" at bounding box center [1136, 549] width 89 height 68
type input "$1,448.2127"
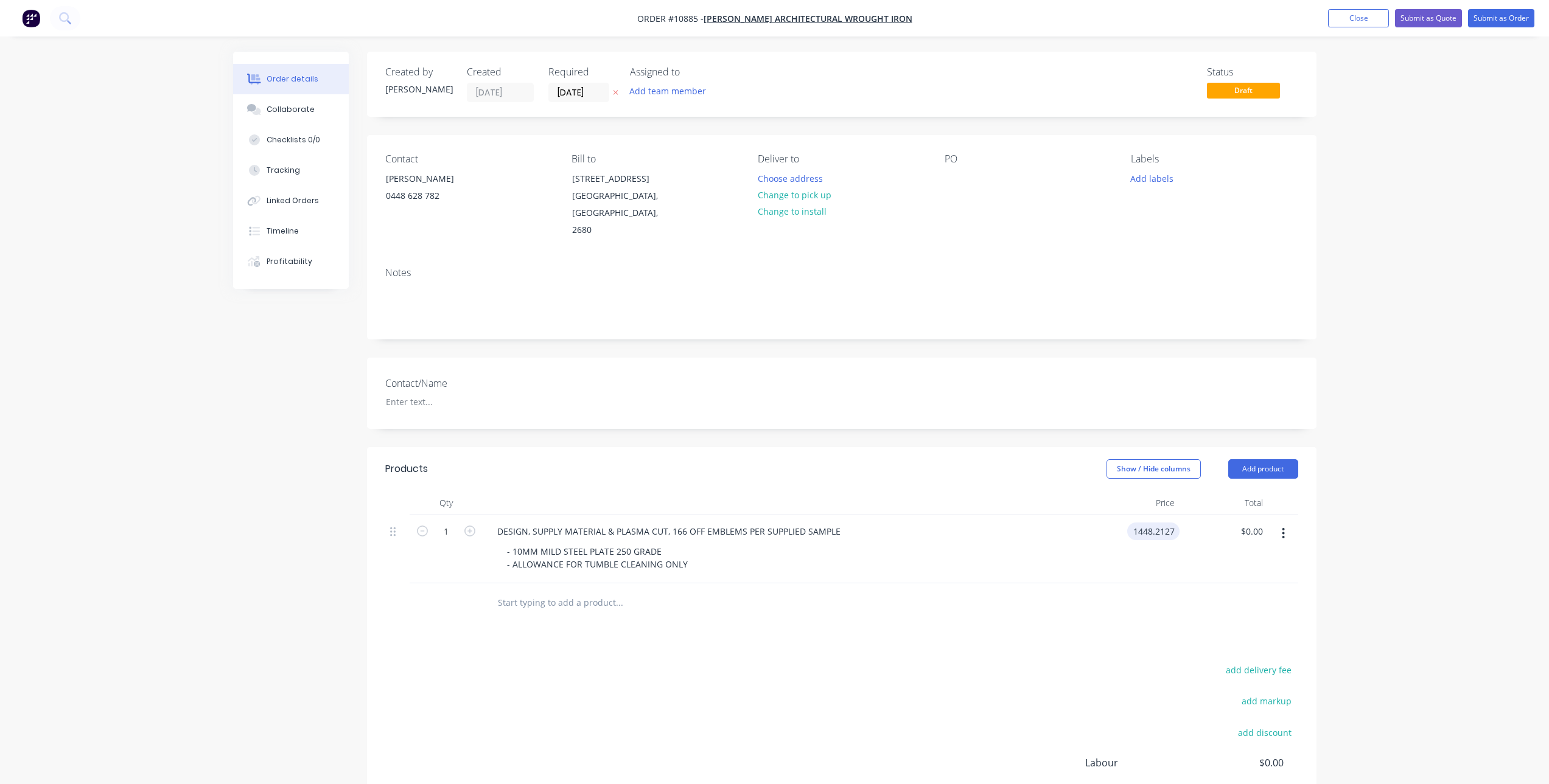
type input "$1,448.21"
click at [1079, 564] on div "DESIGN, SUPPLY MATERIAL & PLASMA CUT, 166 OFF EMBLEMS PER SUPPLIED SAMPLE - 10M…" at bounding box center [786, 549] width 608 height 68
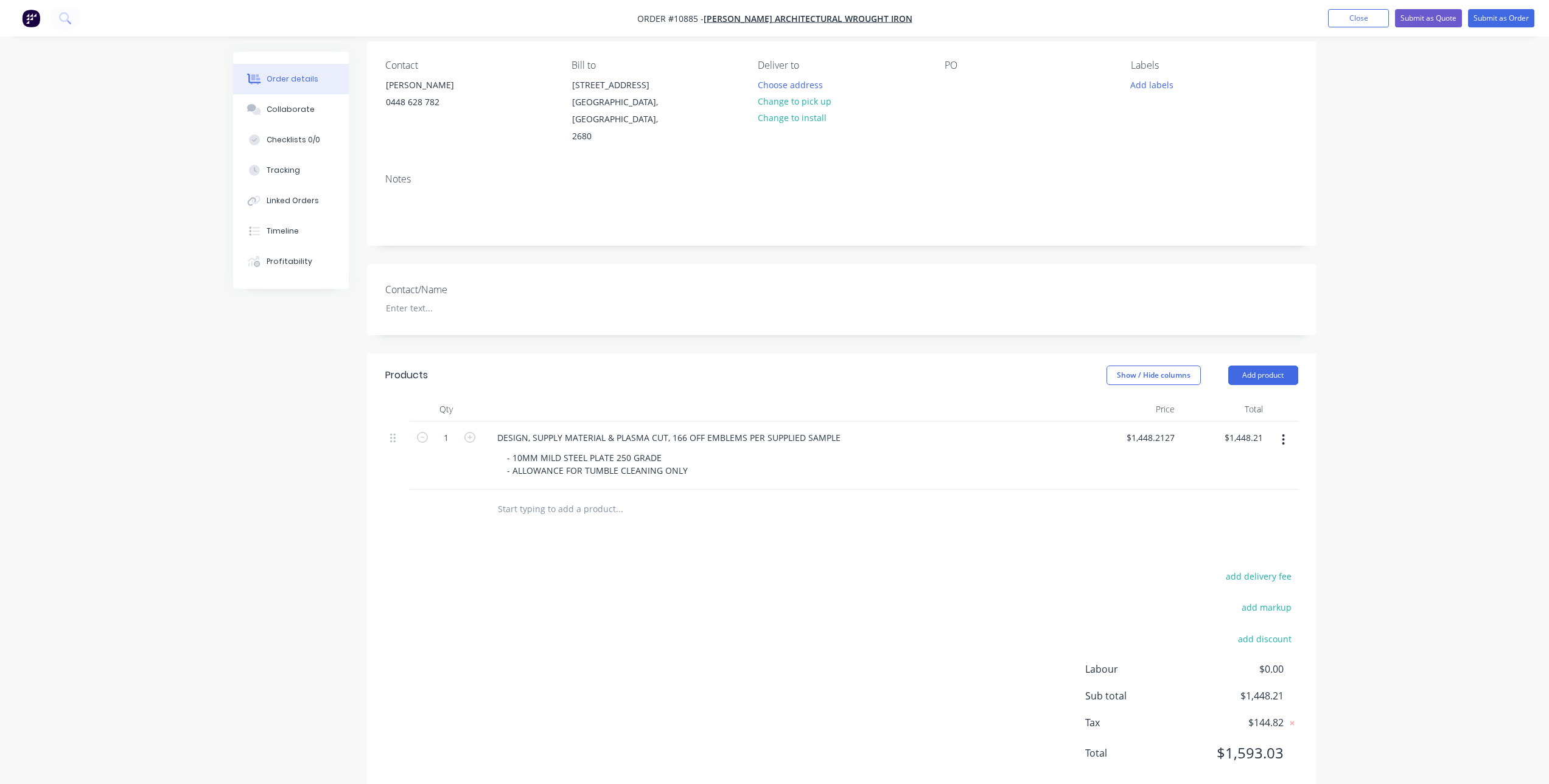
scroll to position [105, 0]
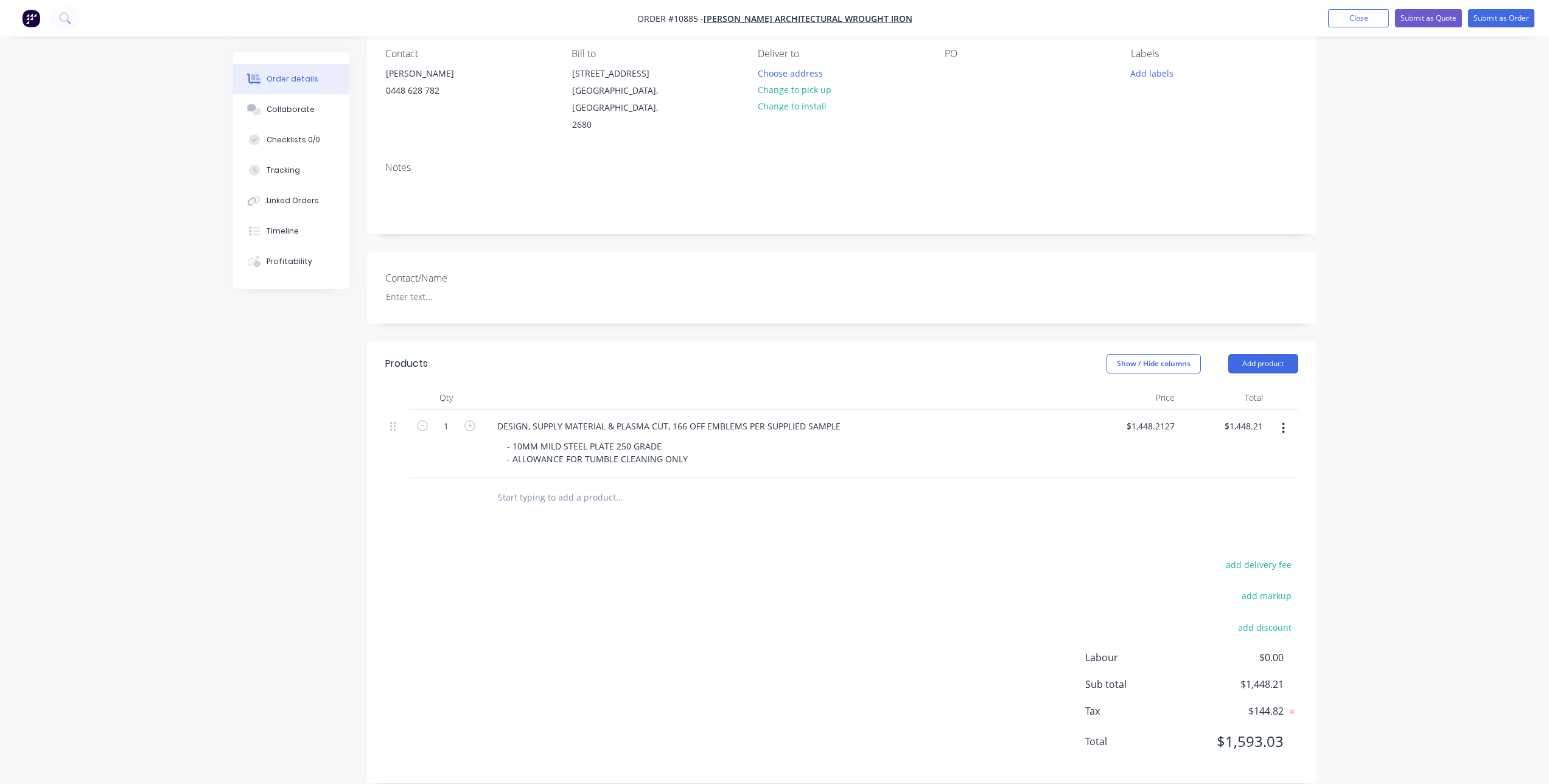
click at [1042, 478] on div at bounding box center [841, 498] width 912 height 40
click at [579, 615] on div "add delivery fee add markup add discount Labour $0.00 Sub total $1,448.21 Tax $…" at bounding box center [841, 660] width 912 height 208
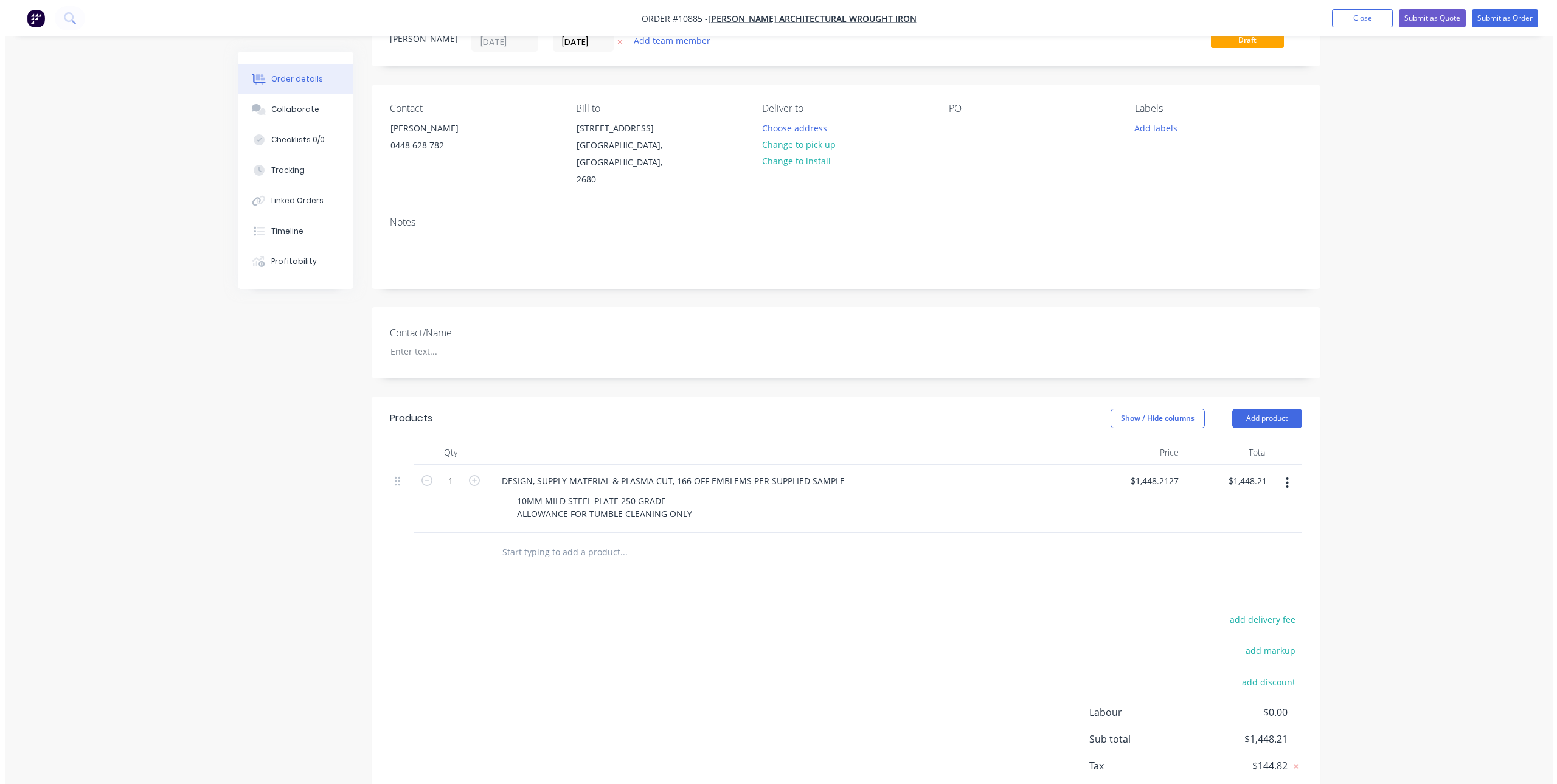
scroll to position [0, 0]
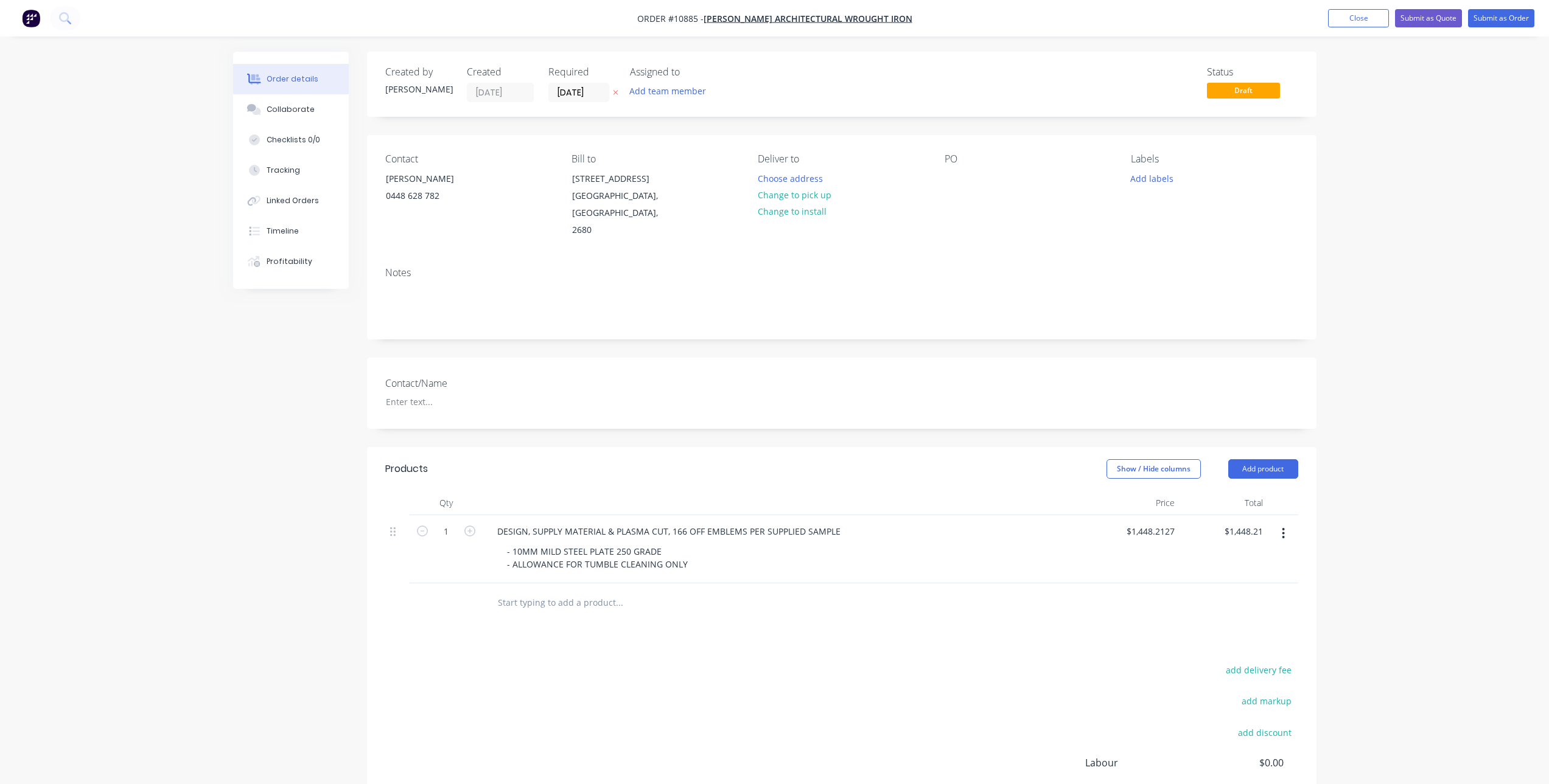
click at [1428, 28] on nav "Order #10885 - [PERSON_NAME] Architectural Wrought Iron Add product Close Submi…" at bounding box center [774, 18] width 1549 height 37
click at [1427, 20] on button "Submit as Quote" at bounding box center [1428, 18] width 67 height 18
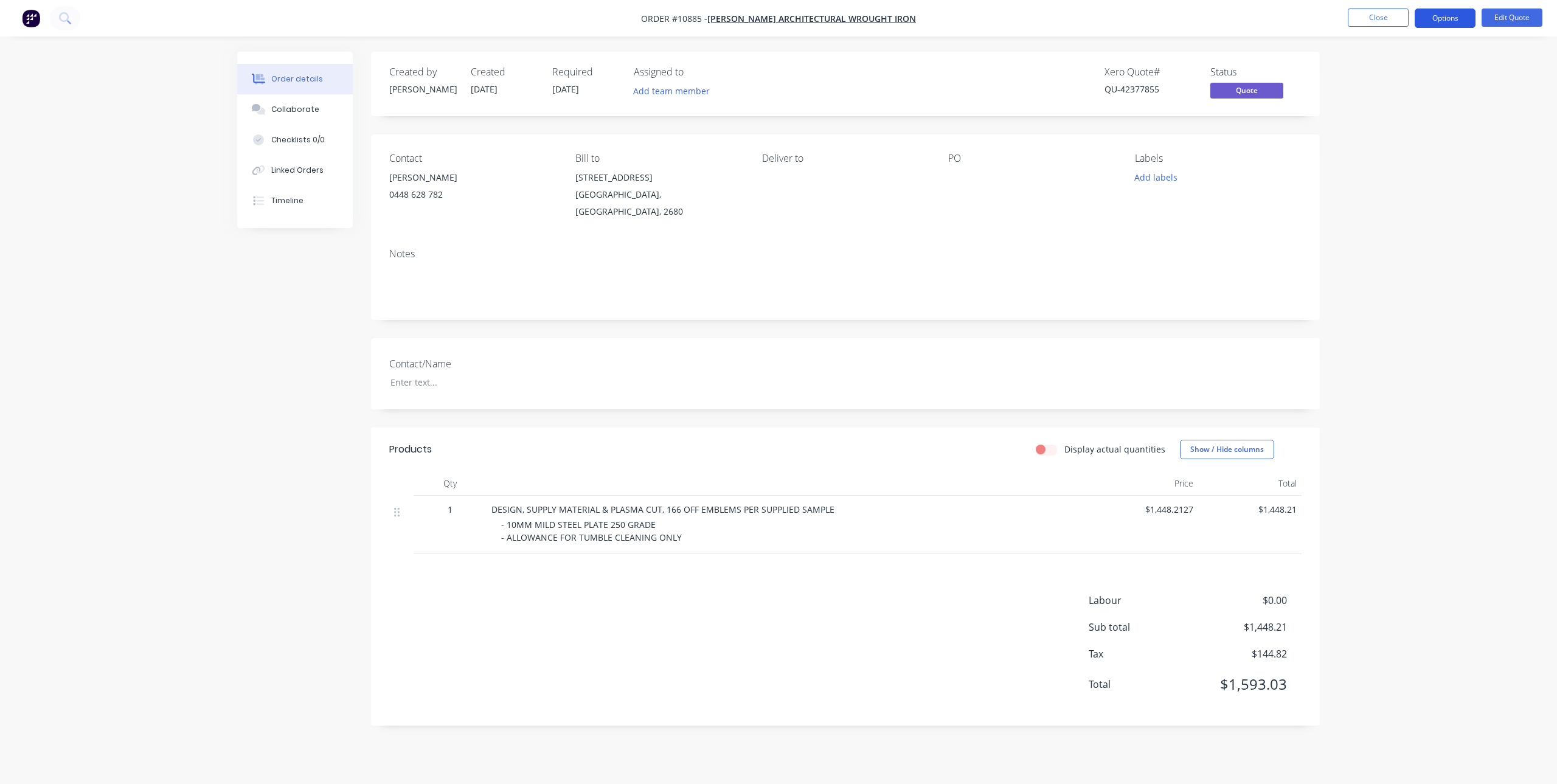
click at [1459, 22] on button "Options" at bounding box center [1445, 18] width 61 height 20
click at [1384, 65] on div "Quote" at bounding box center [1408, 73] width 112 height 18
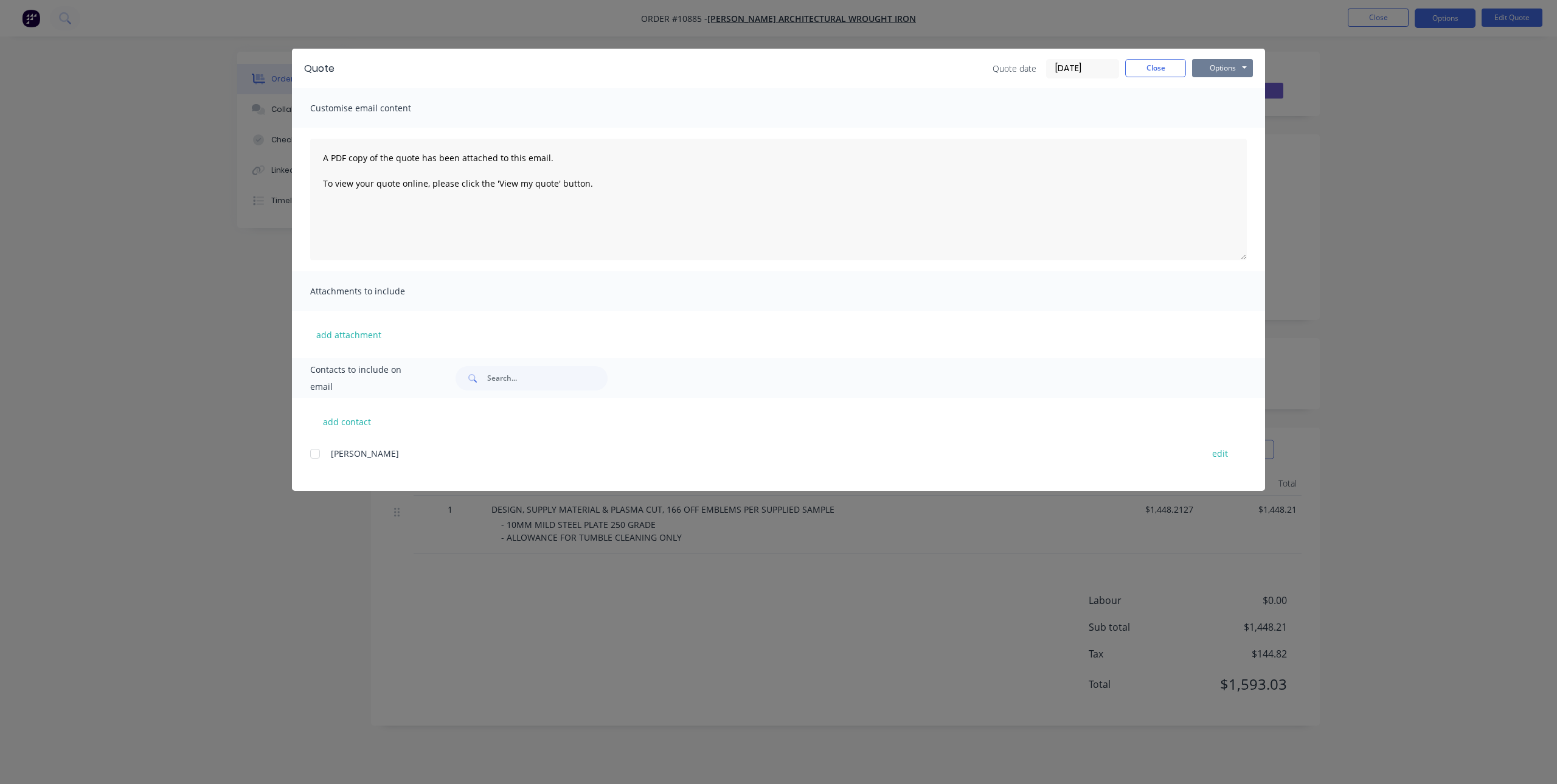
click at [1232, 68] on button "Options" at bounding box center [1223, 68] width 61 height 18
click at [1236, 111] on button "Print" at bounding box center [1231, 109] width 78 height 20
click at [1218, 68] on button "Options" at bounding box center [1223, 68] width 61 height 18
click at [1168, 66] on button "Close" at bounding box center [1156, 68] width 61 height 18
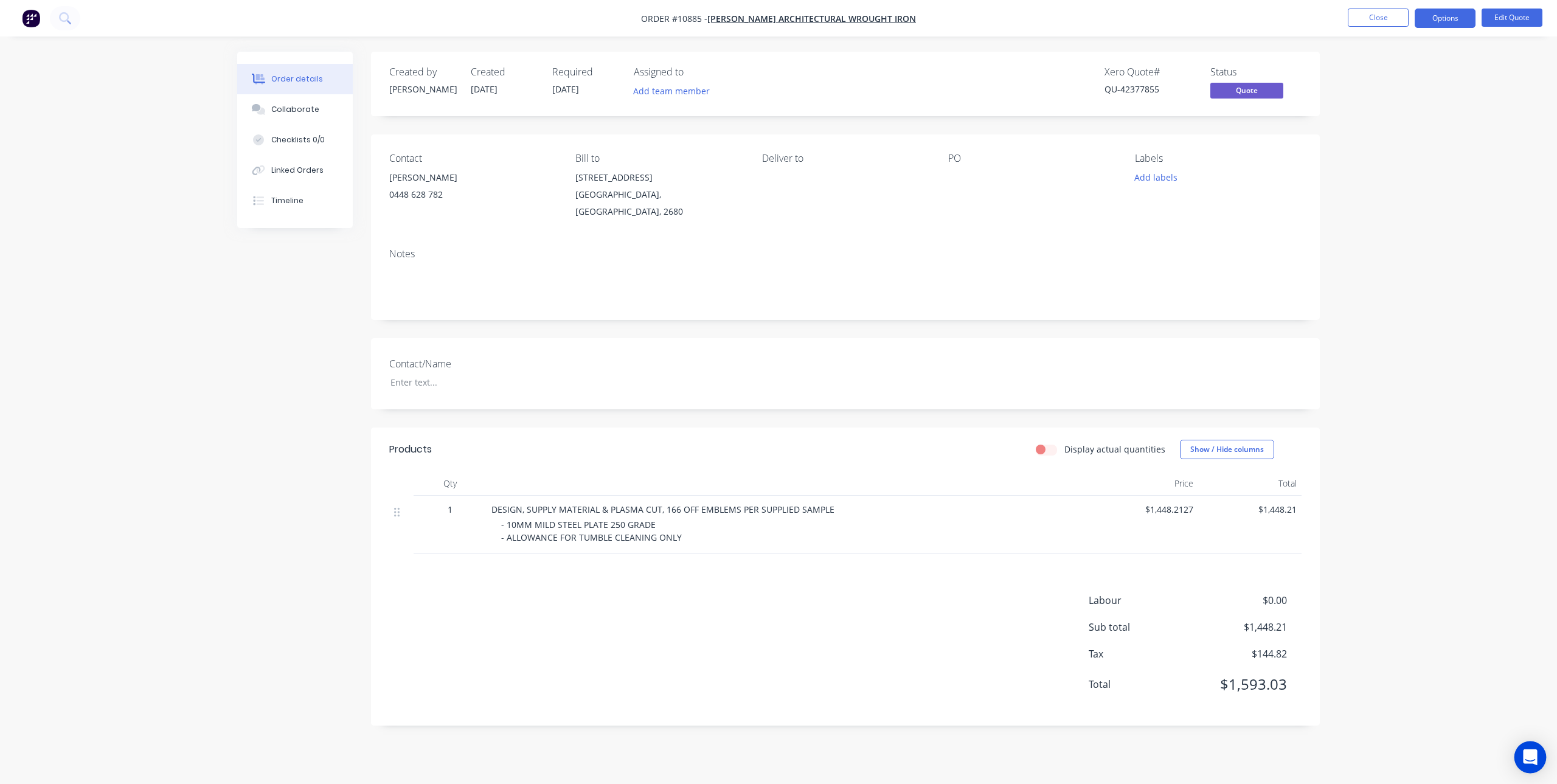
click at [1533, 759] on icon "Open Intercom Messenger" at bounding box center [1530, 757] width 14 height 16
click at [1532, 760] on icon "Open Intercom Messenger" at bounding box center [1530, 757] width 16 height 16
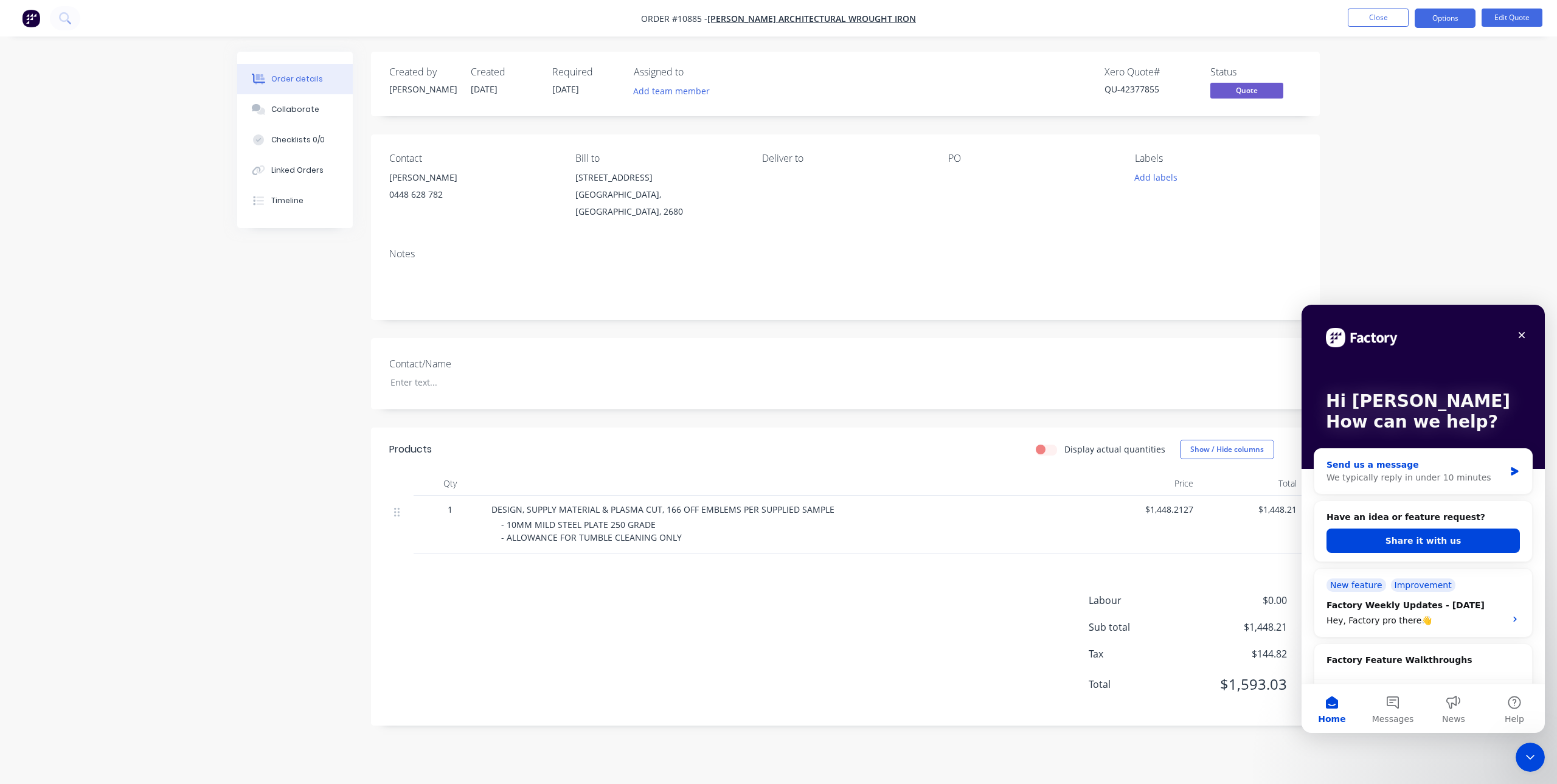
click at [1449, 463] on div "Send us a message" at bounding box center [1415, 465] width 178 height 13
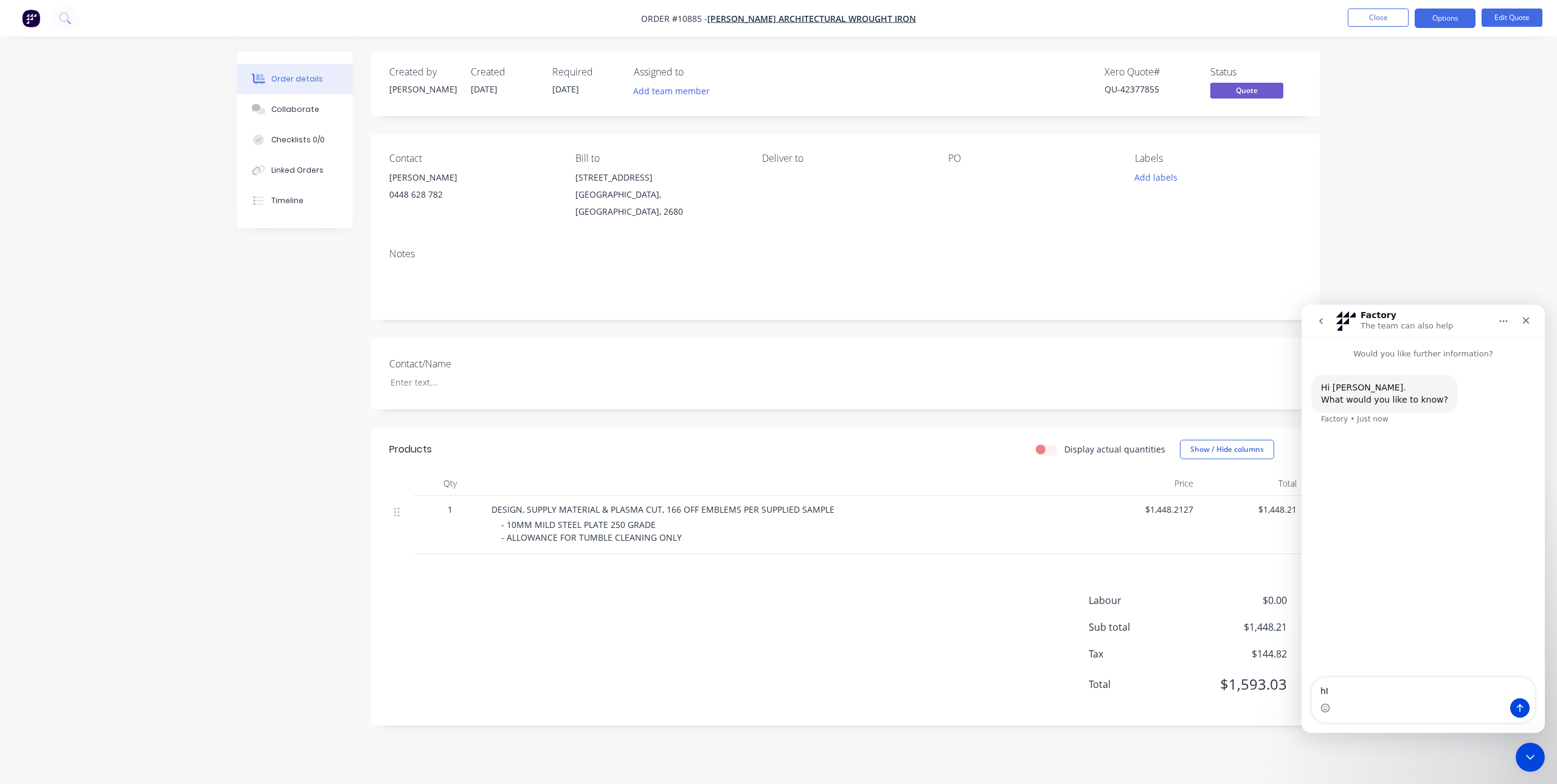
type textarea "h"
click at [1445, 677] on textarea "Hi, is there an option for putting a expiry date on a quote?" at bounding box center [1423, 681] width 223 height 33
type textarea "Hi, is there an option for putting an expiry date on a quote?"
click at [1524, 704] on icon "Send a message…" at bounding box center [1520, 708] width 9 height 9
click at [739, 522] on div "- 10MM MILD STEEL PLATE 250 GRADE - ALLOWANCE FOR TUMBLE CLEANING ONLY" at bounding box center [795, 531] width 589 height 25
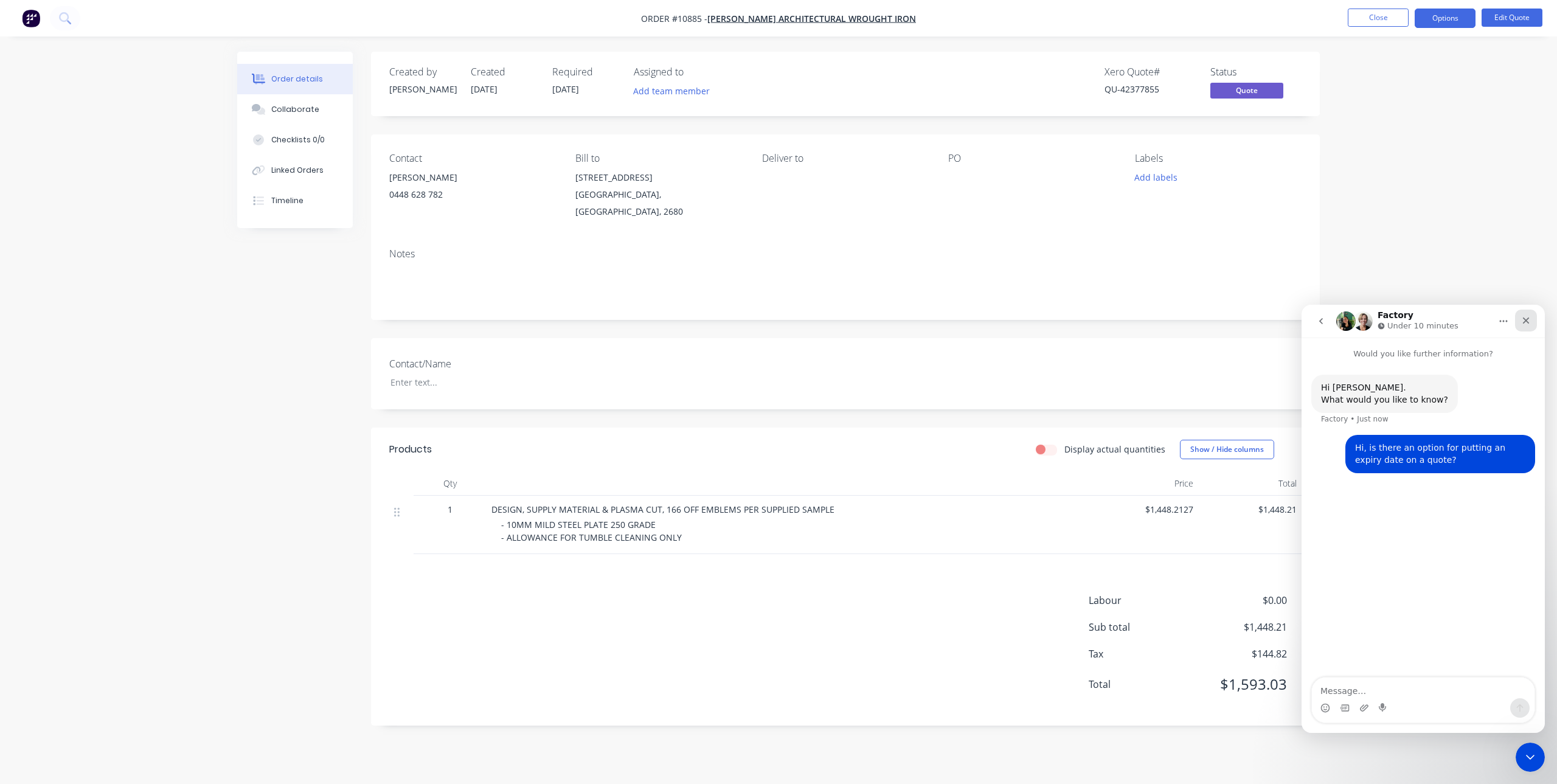
click at [1524, 319] on icon "Close" at bounding box center [1526, 320] width 7 height 7
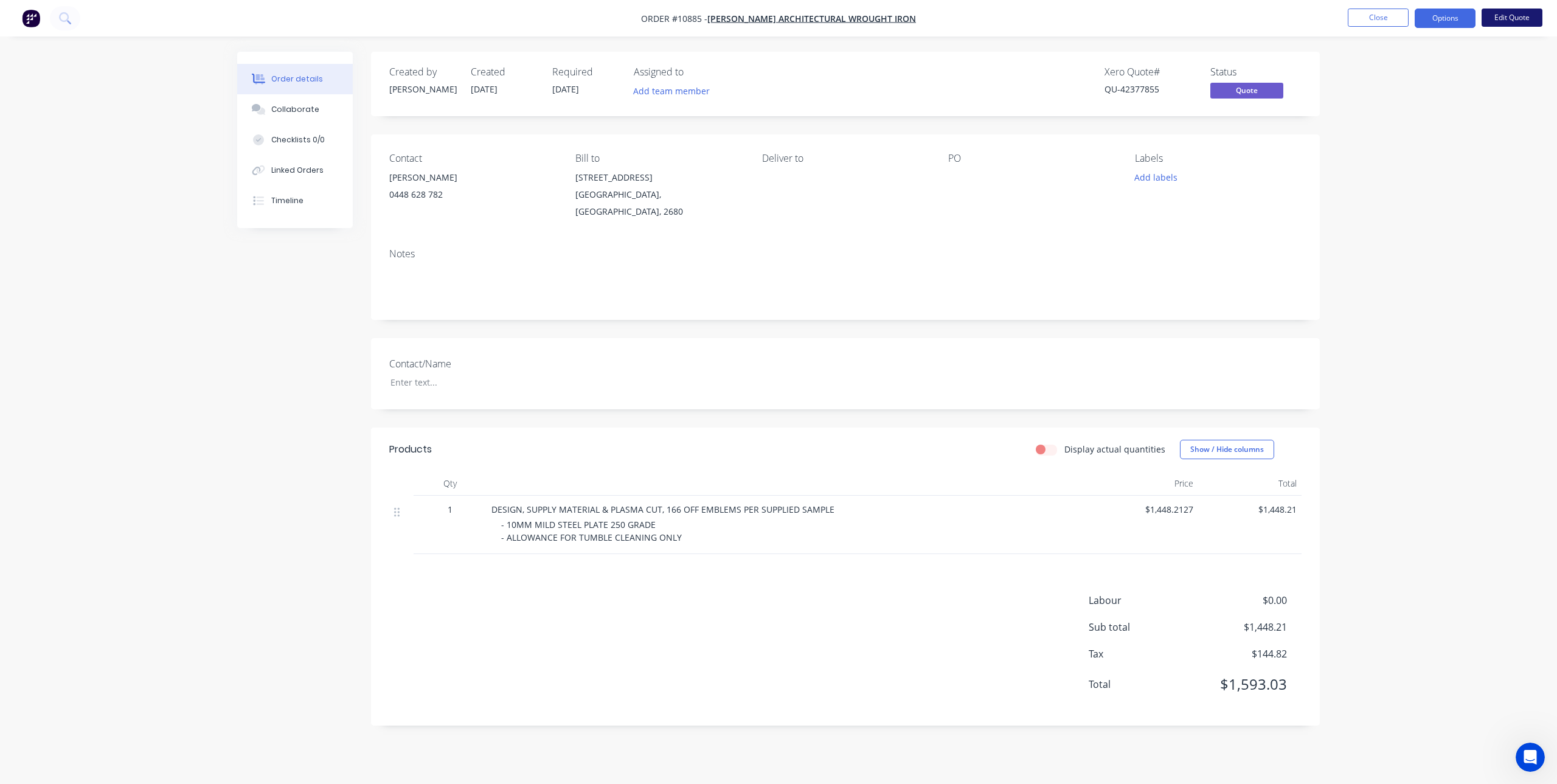
click at [1513, 13] on button "Edit Quote" at bounding box center [1512, 17] width 61 height 18
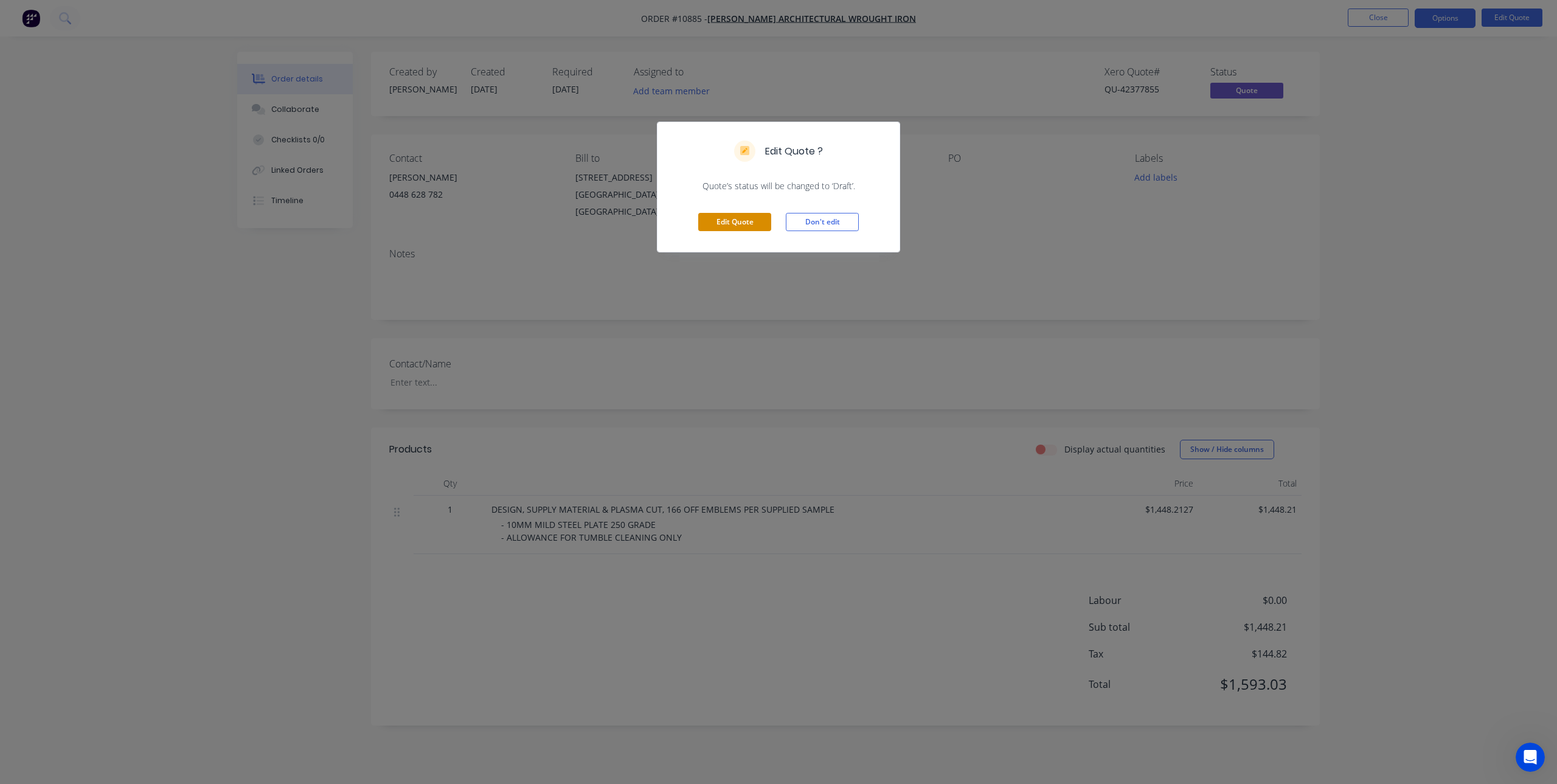
click at [718, 223] on button "Edit Quote" at bounding box center [735, 221] width 73 height 18
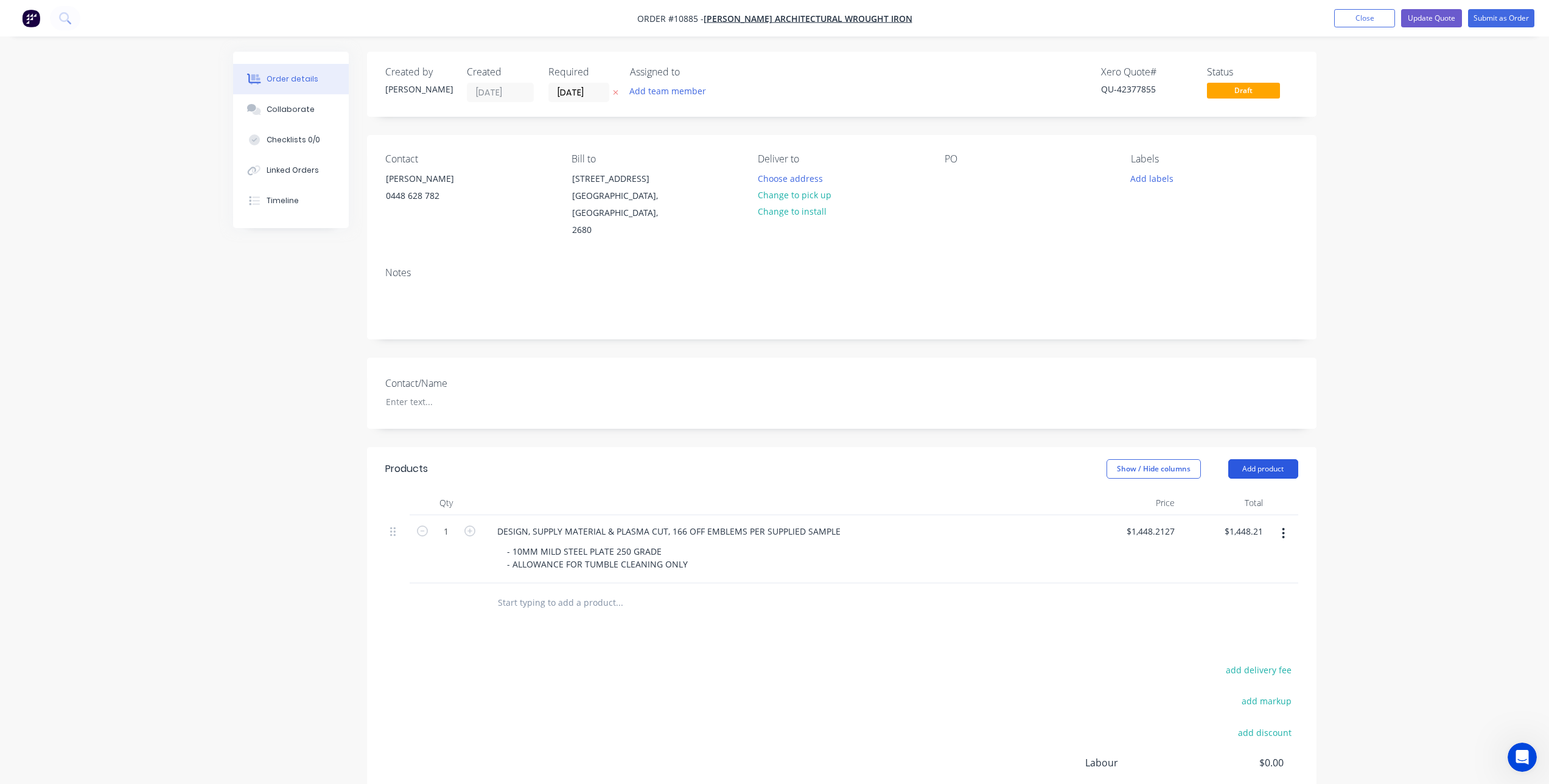
click at [1262, 459] on button "Add product" at bounding box center [1263, 469] width 70 height 20
click at [1238, 661] on div "Notes (External)" at bounding box center [1240, 669] width 94 height 18
click at [561, 590] on div at bounding box center [531, 599] width 88 height 18
click at [1427, 15] on button "Update Quote" at bounding box center [1431, 18] width 61 height 18
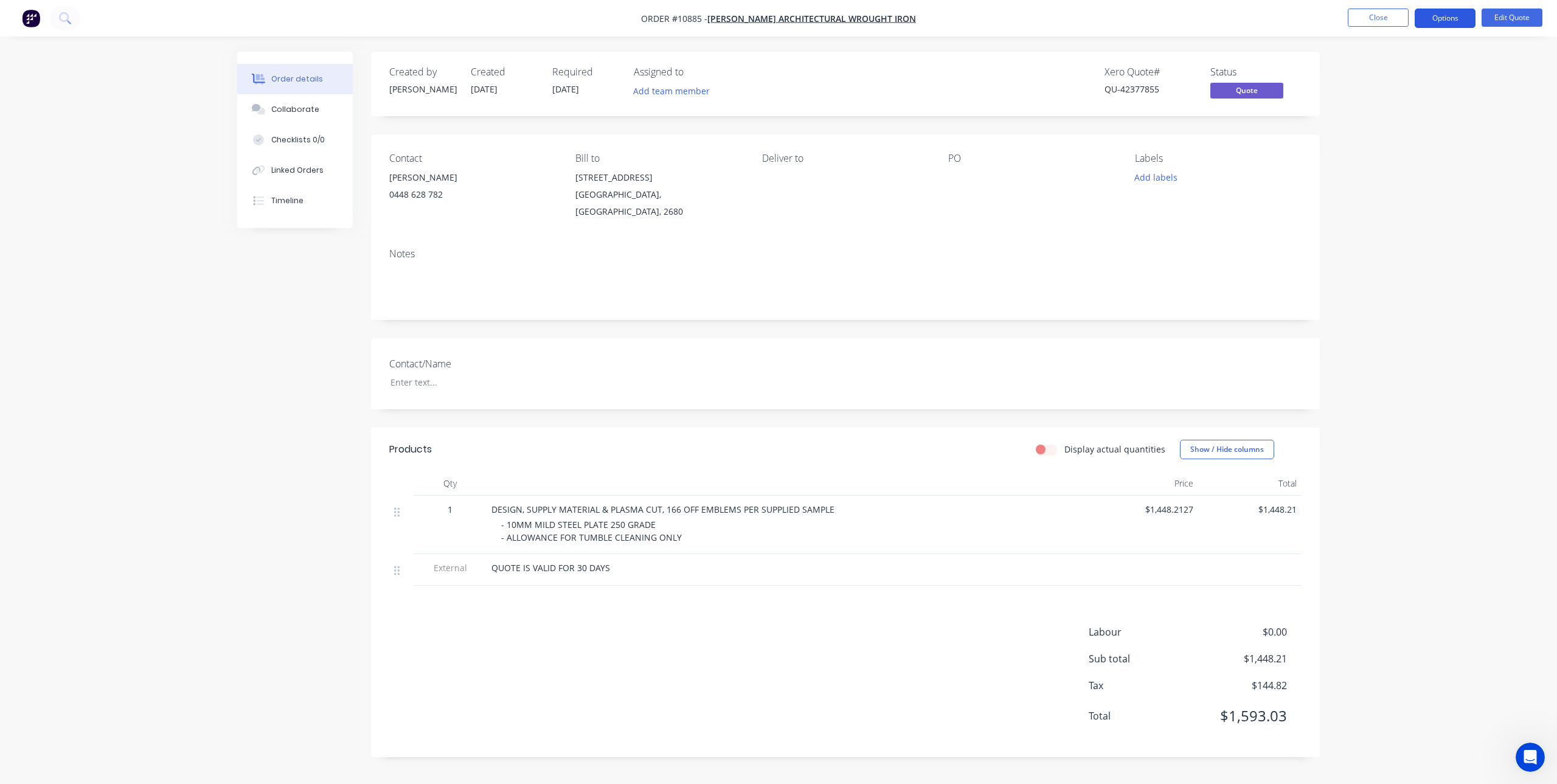
click at [1448, 21] on button "Options" at bounding box center [1445, 18] width 61 height 20
click at [1395, 74] on div "Quote" at bounding box center [1408, 73] width 112 height 18
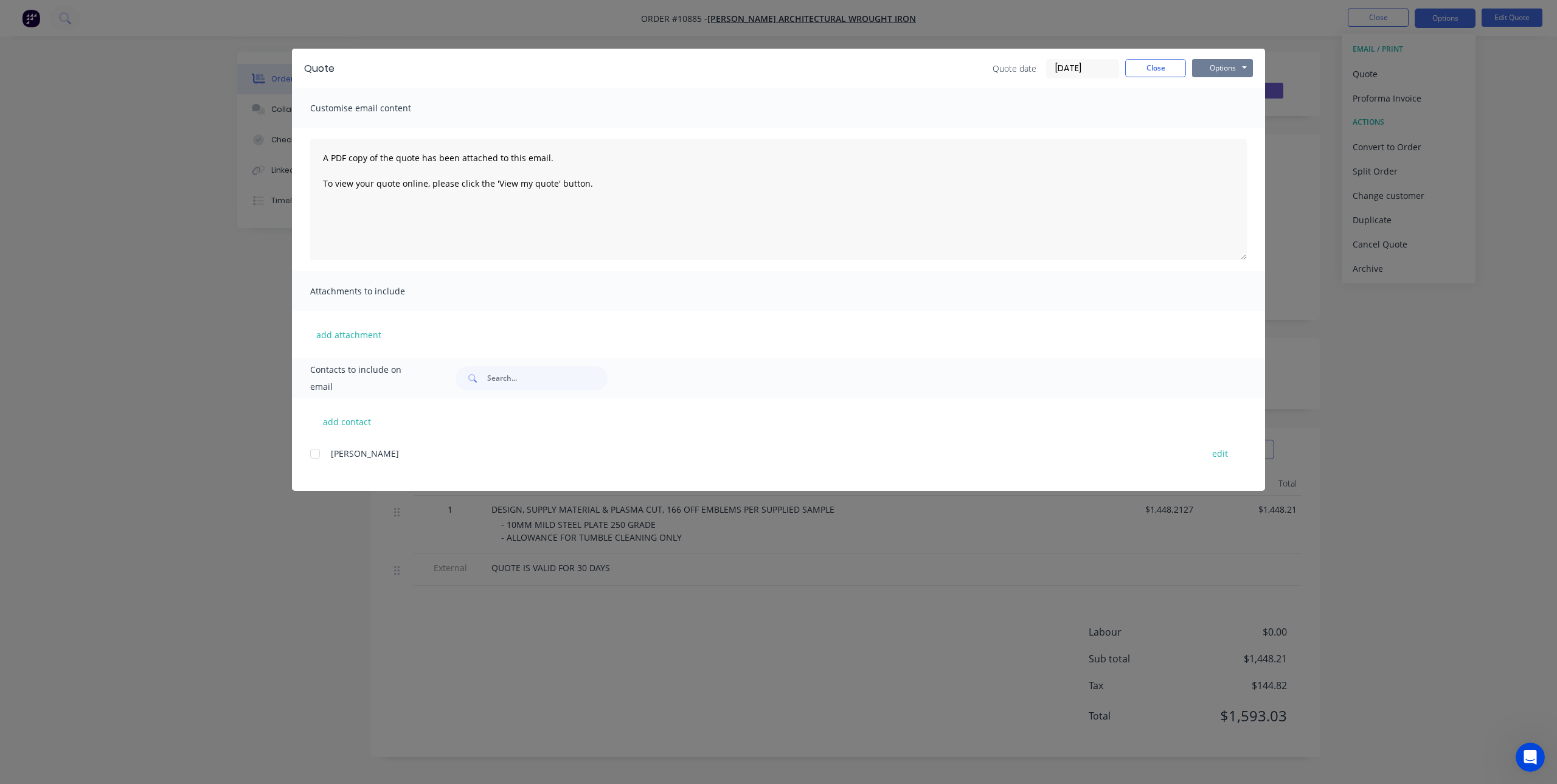
click at [1232, 59] on button "Options" at bounding box center [1223, 68] width 61 height 18
click at [1228, 107] on button "Print" at bounding box center [1231, 109] width 78 height 20
drag, startPoint x: 1161, startPoint y: 67, endPoint x: 1167, endPoint y: 76, distance: 10.8
click at [1161, 67] on button "Close" at bounding box center [1156, 68] width 61 height 18
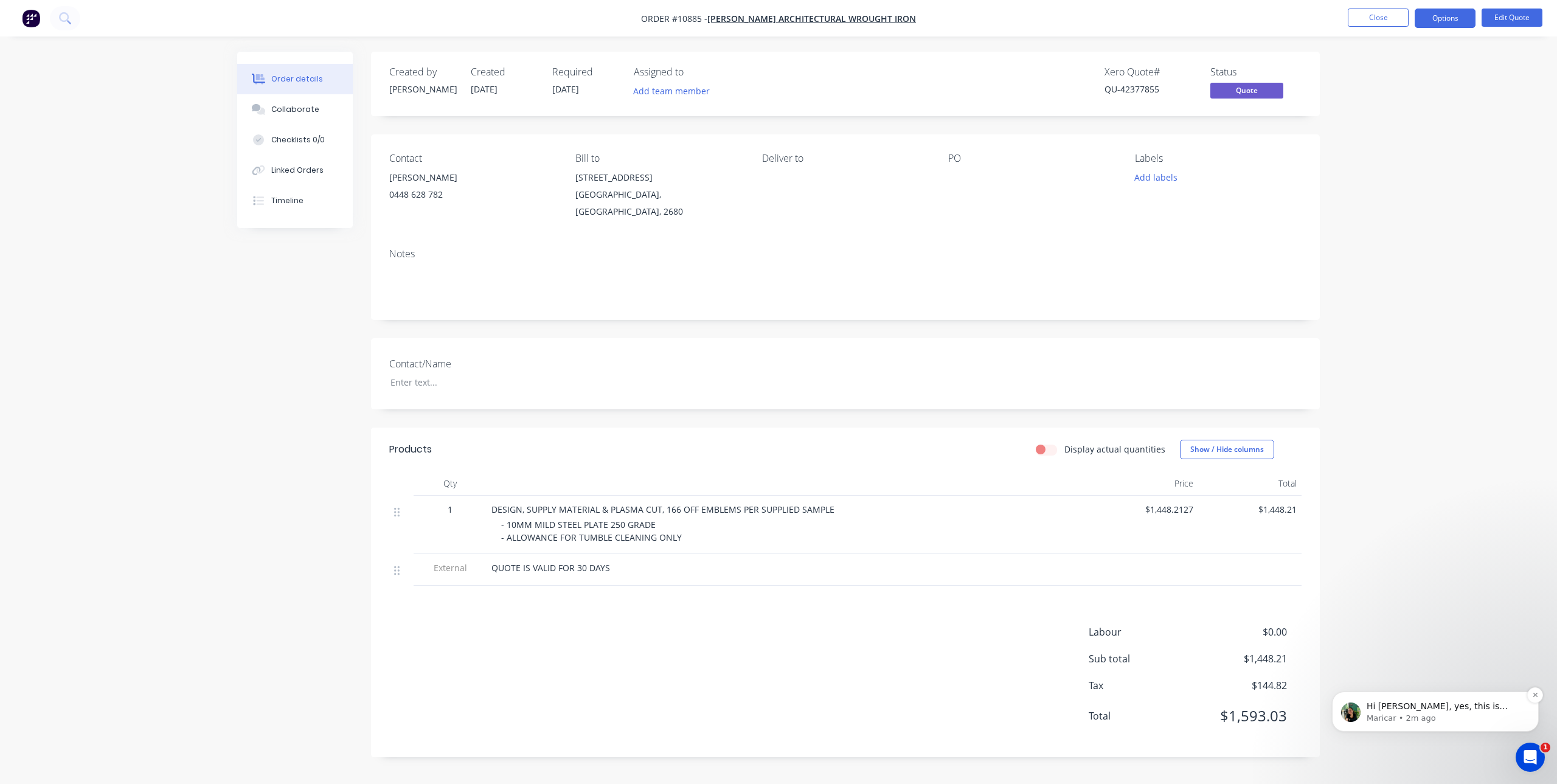
click at [1477, 708] on p "Hi Joe, yes, this is possible by adding a custom column field like Expiry Date,…" at bounding box center [1445, 706] width 157 height 12
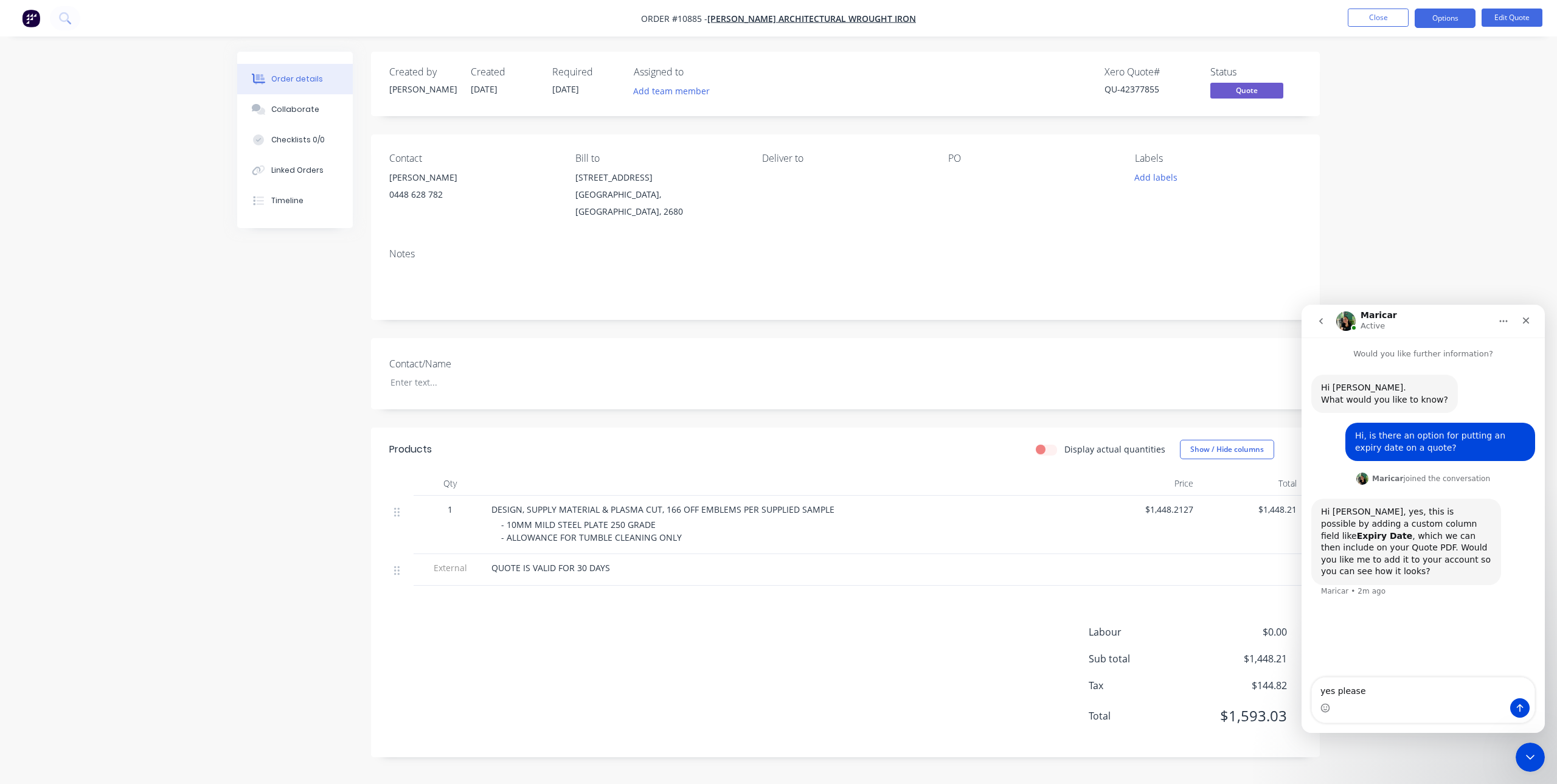
type textarea "yes please"
click at [1522, 702] on button "Send a message…" at bounding box center [1520, 708] width 20 height 20
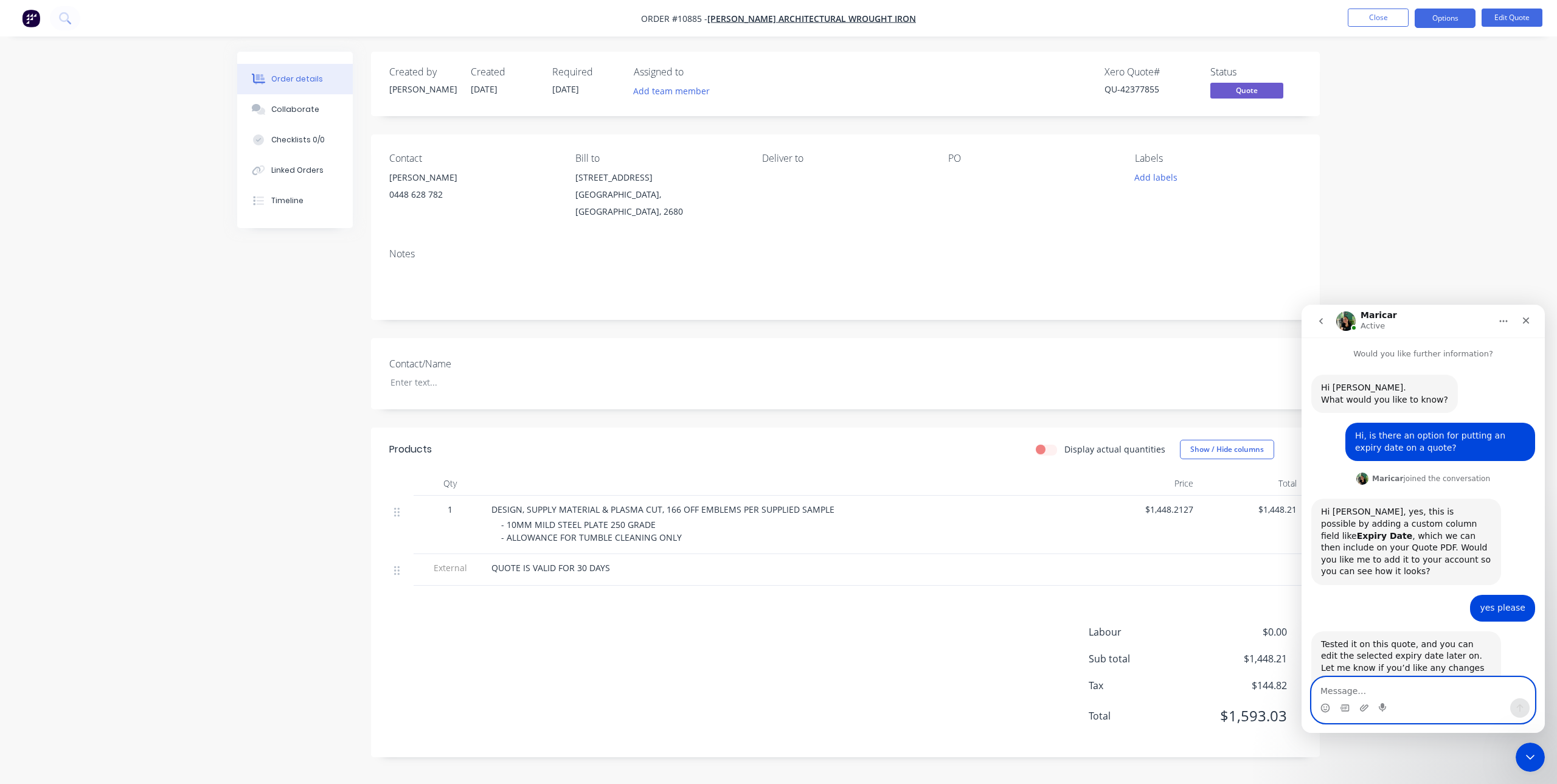
scroll to position [107, 0]
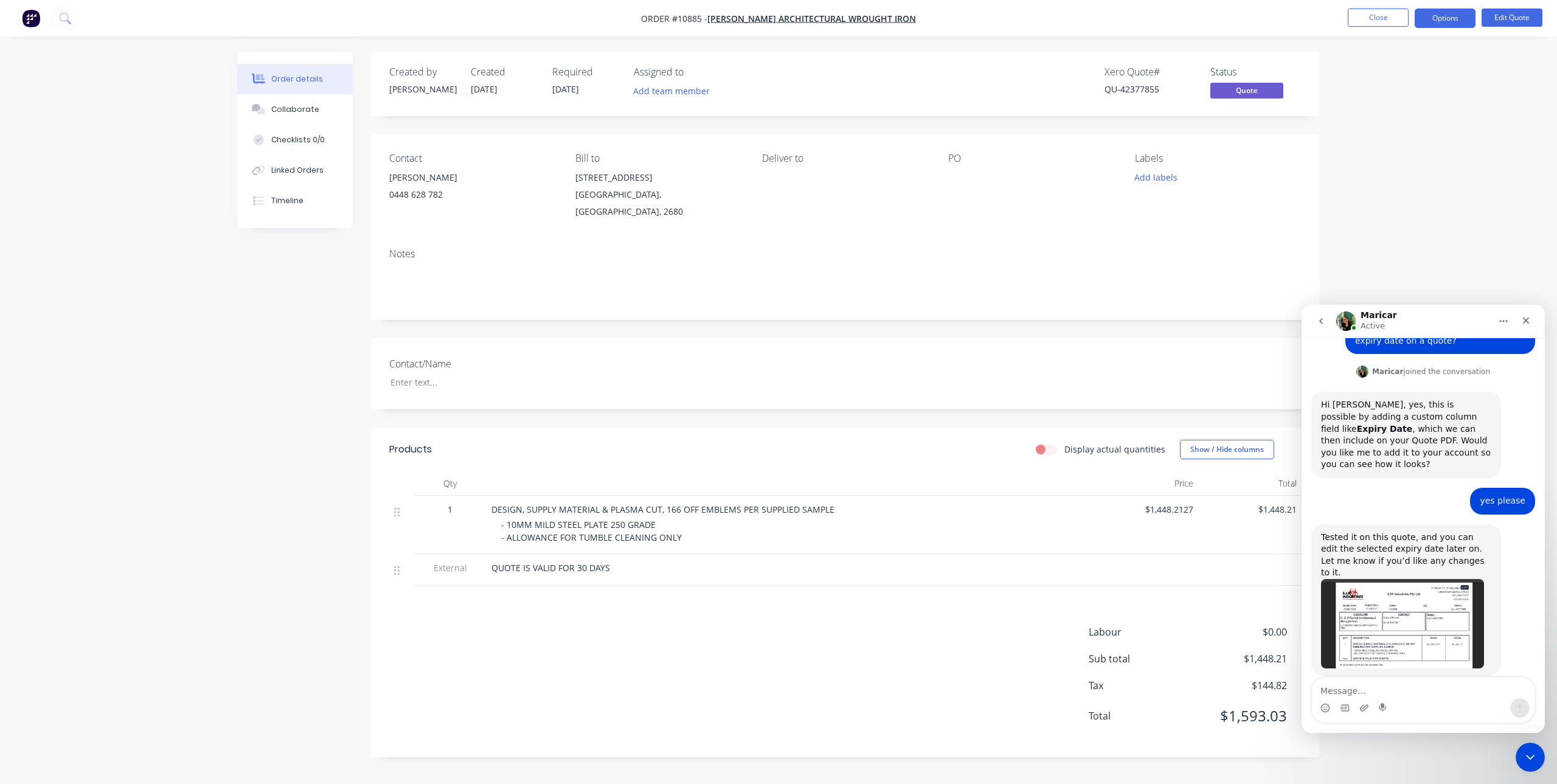
click at [1495, 205] on div "Order details Collaborate Checklists 0/0 Linked Orders Timeline Order details C…" at bounding box center [778, 392] width 1557 height 784
click at [1538, 747] on div "Close Intercom Messenger" at bounding box center [1528, 755] width 29 height 29
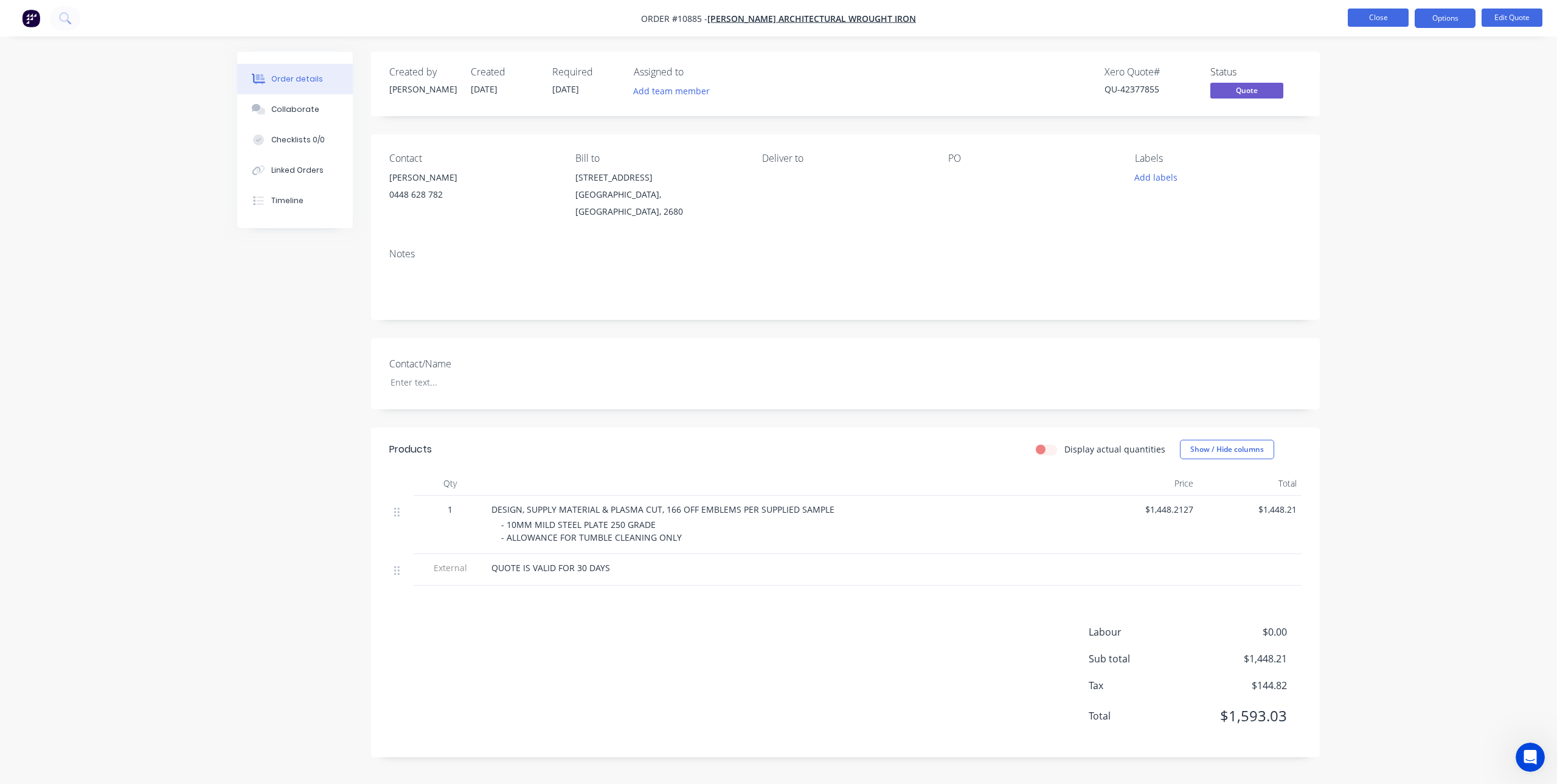
click at [1377, 16] on button "Close" at bounding box center [1378, 17] width 61 height 18
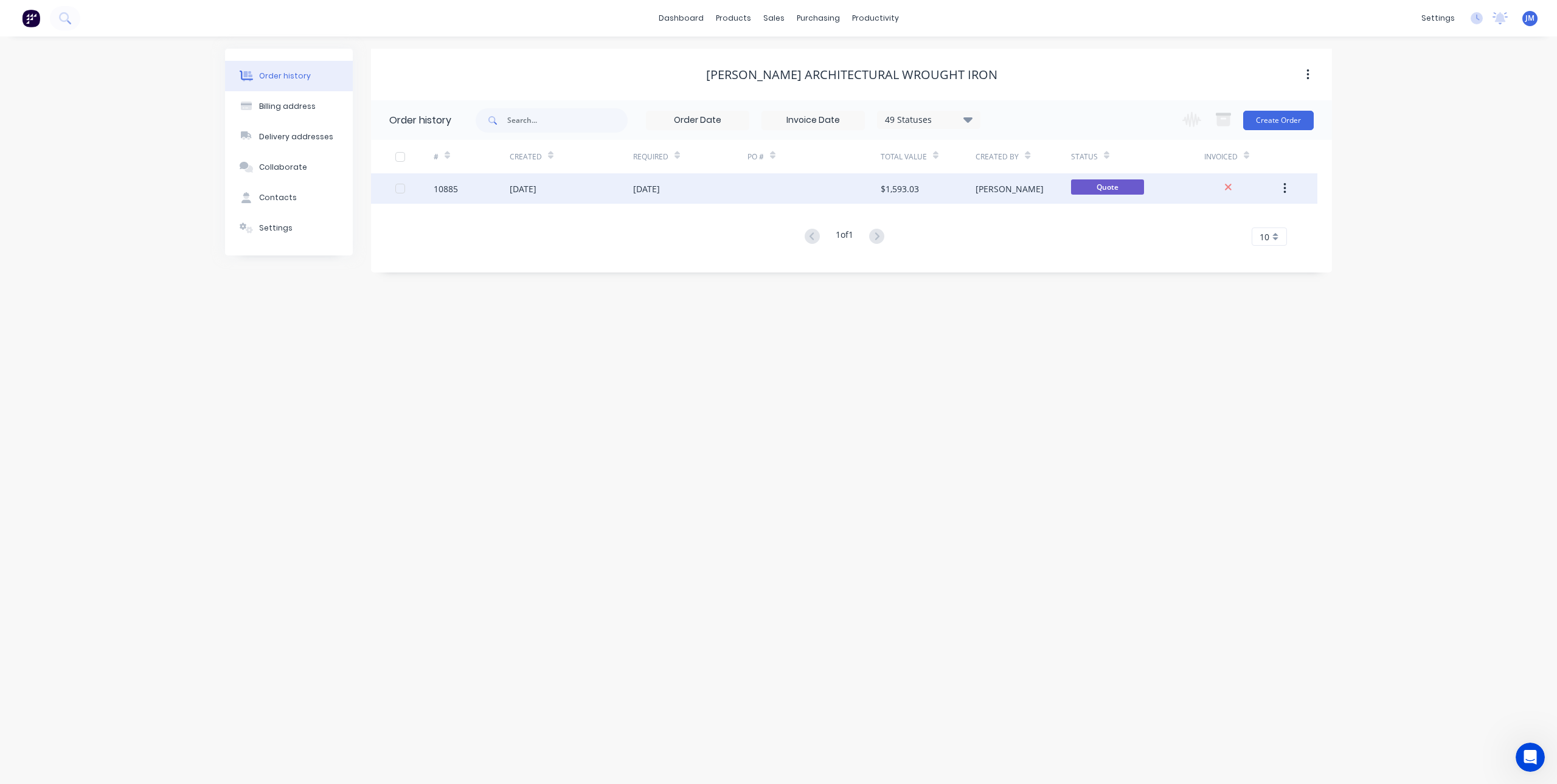
click at [616, 184] on div "08 Sep 2025" at bounding box center [571, 188] width 123 height 30
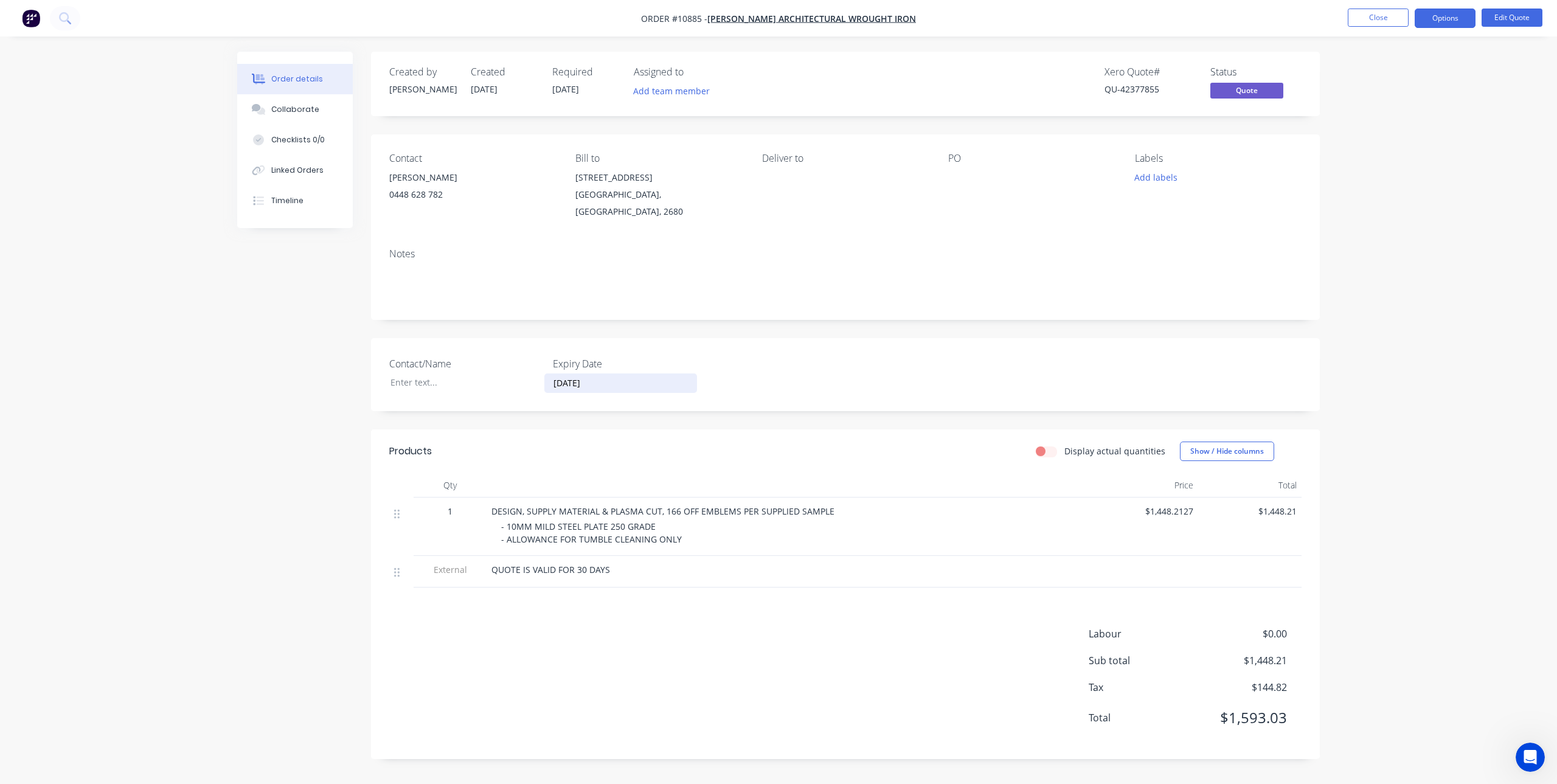
click at [567, 374] on input "15/09/2025" at bounding box center [620, 382] width 152 height 18
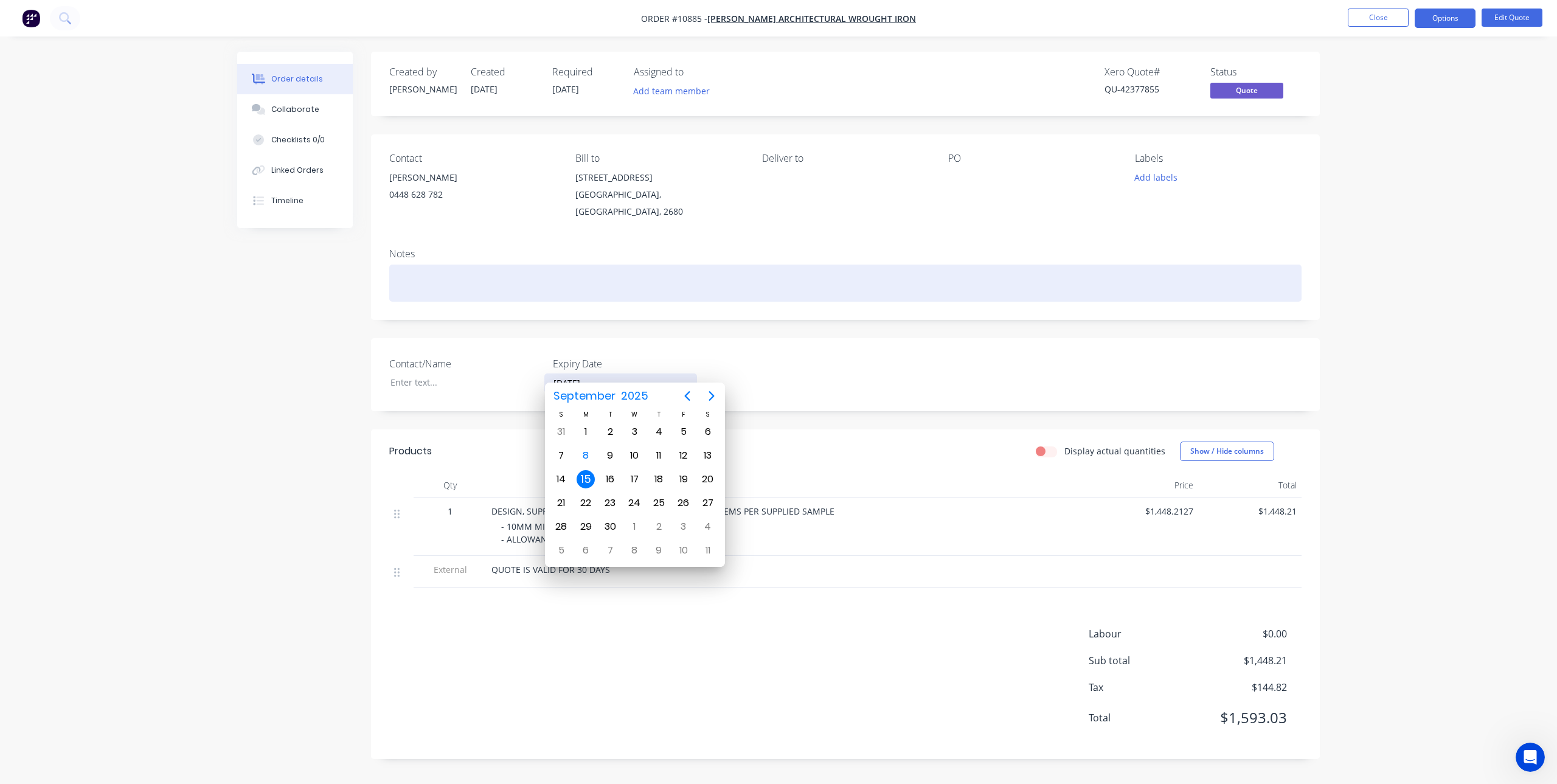
click at [904, 264] on div at bounding box center [845, 282] width 912 height 37
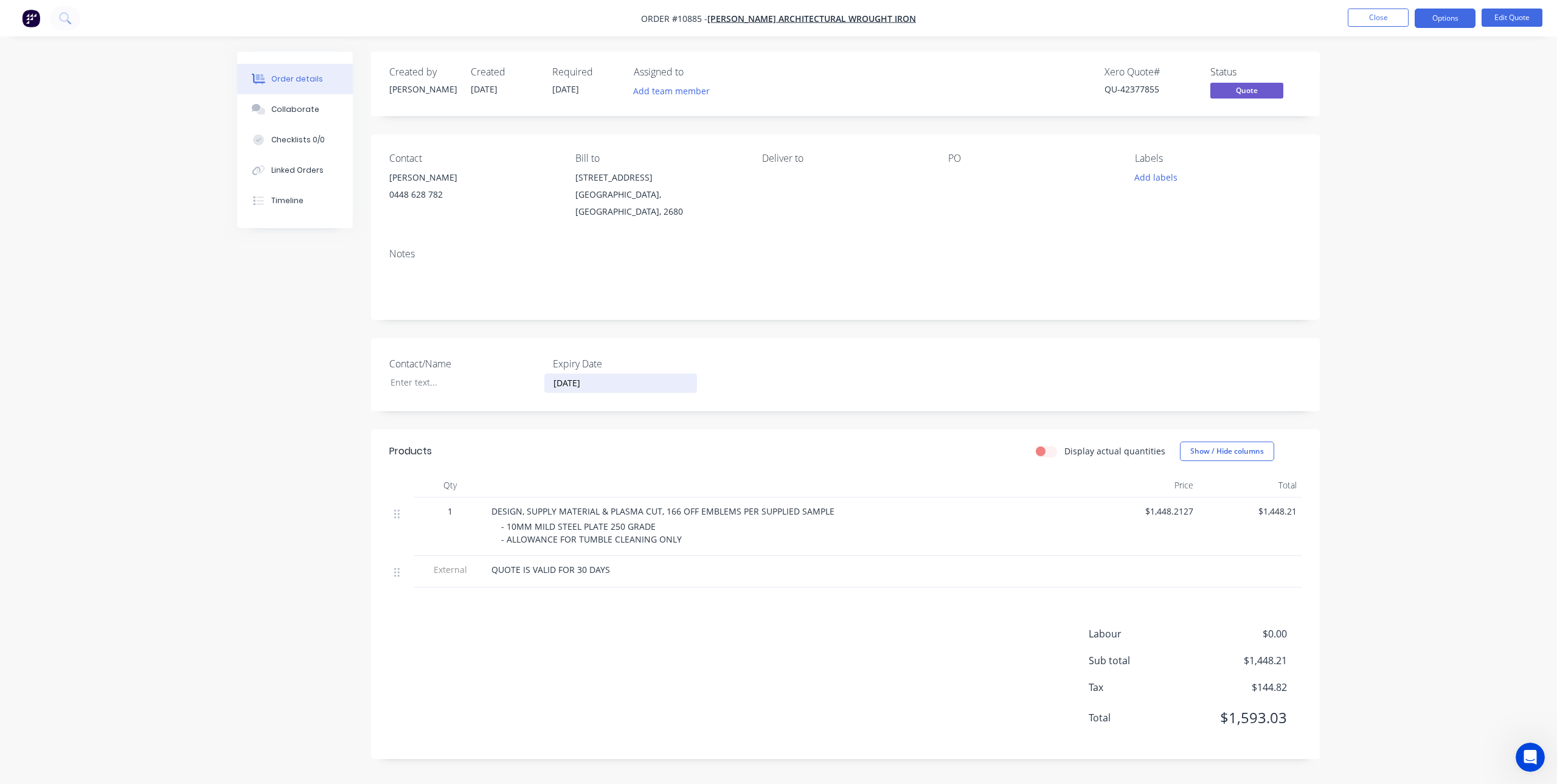
click at [1468, 255] on div "Order details Collaborate Checklists 0/0 Linked Orders Timeline Order details C…" at bounding box center [778, 392] width 1557 height 784
click at [1451, 16] on button "Options" at bounding box center [1445, 18] width 61 height 20
click at [1368, 72] on div "Quote" at bounding box center [1408, 73] width 112 height 18
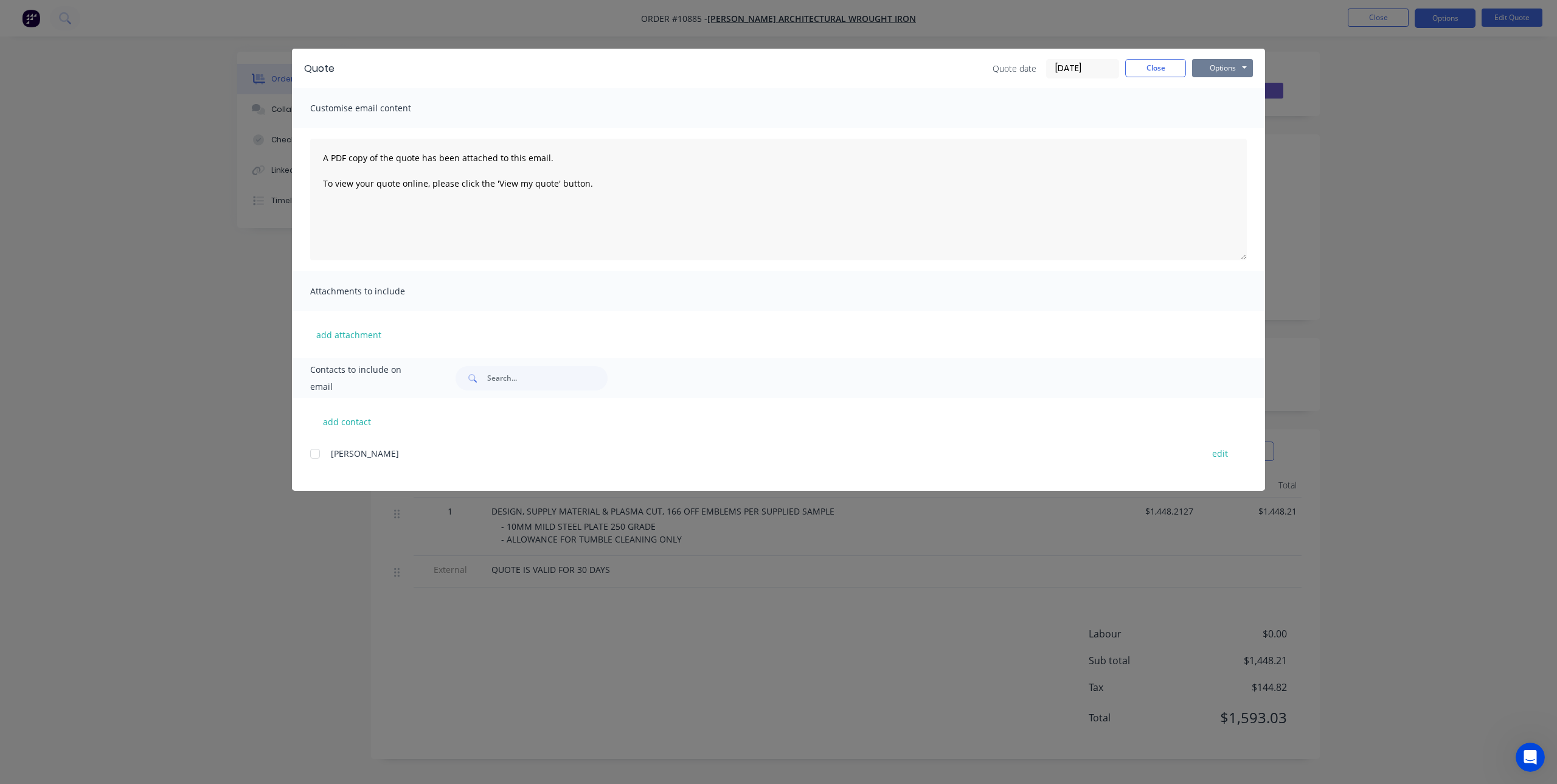
click at [1245, 68] on button "Options" at bounding box center [1223, 68] width 61 height 18
click at [1245, 88] on button "Preview" at bounding box center [1231, 89] width 78 height 20
click at [1157, 65] on button "Close" at bounding box center [1156, 68] width 61 height 18
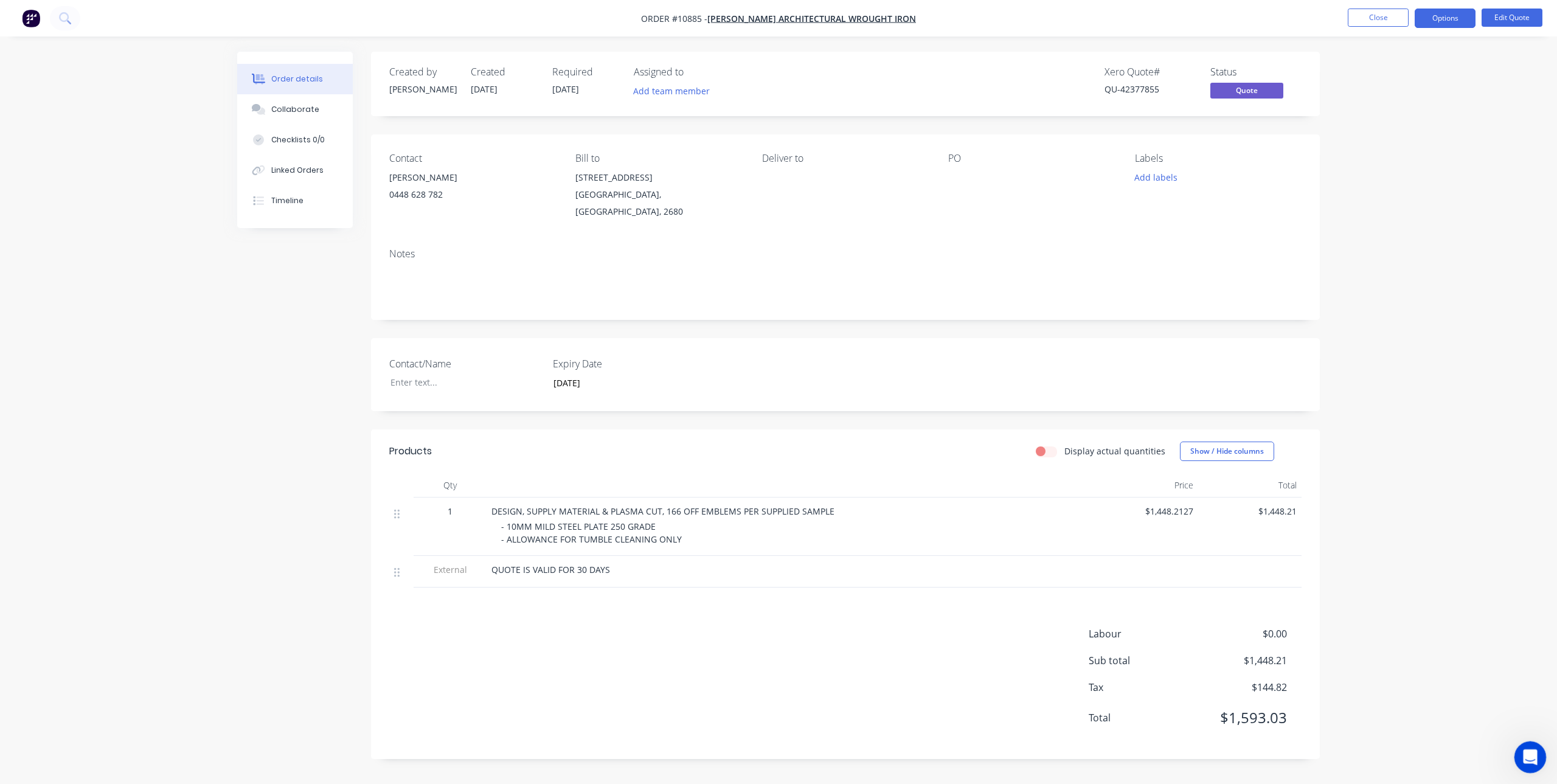
click at [1529, 762] on icon "Open Intercom Messenger" at bounding box center [1529, 755] width 20 height 20
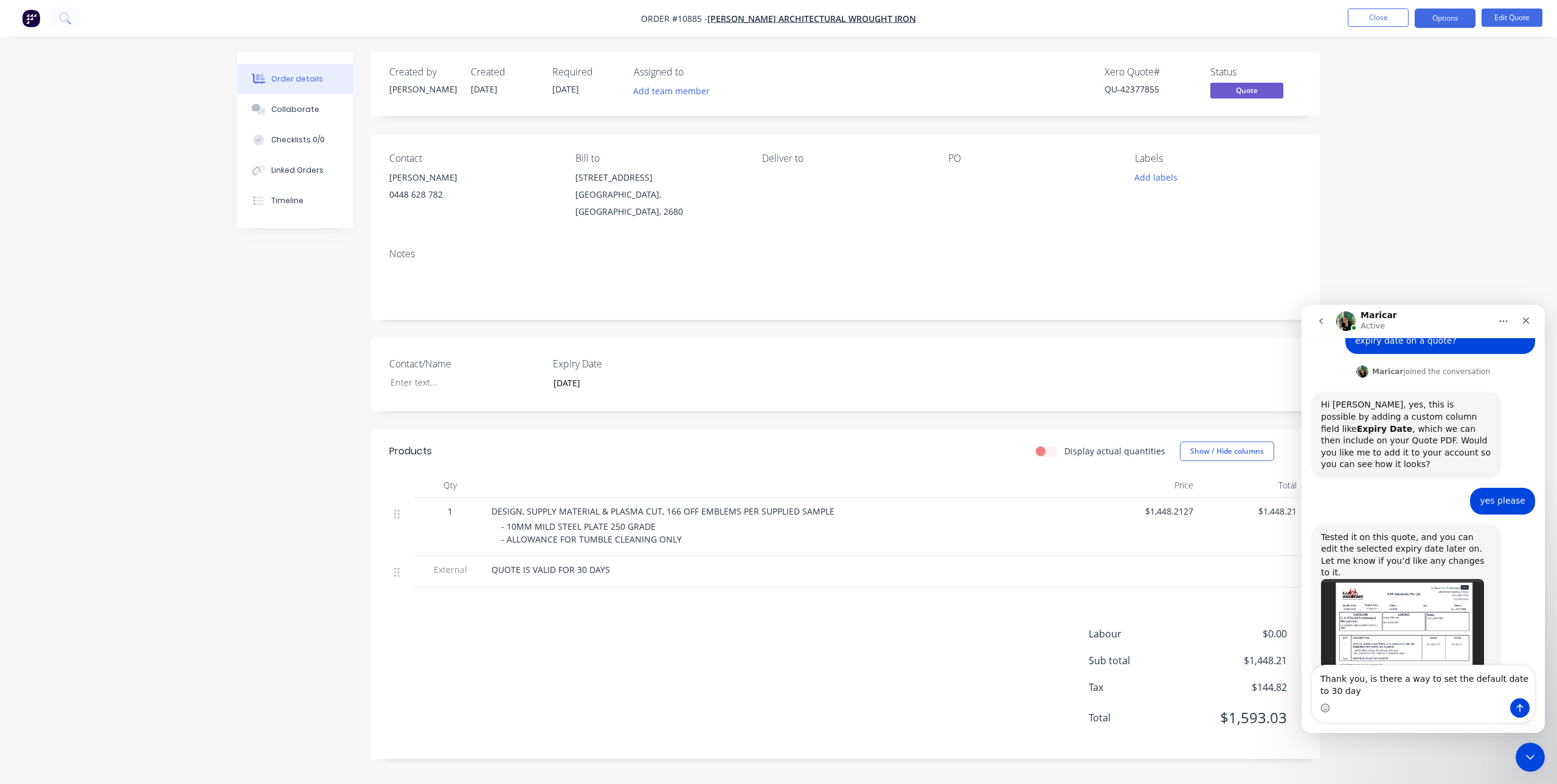
scroll to position [120, 0]
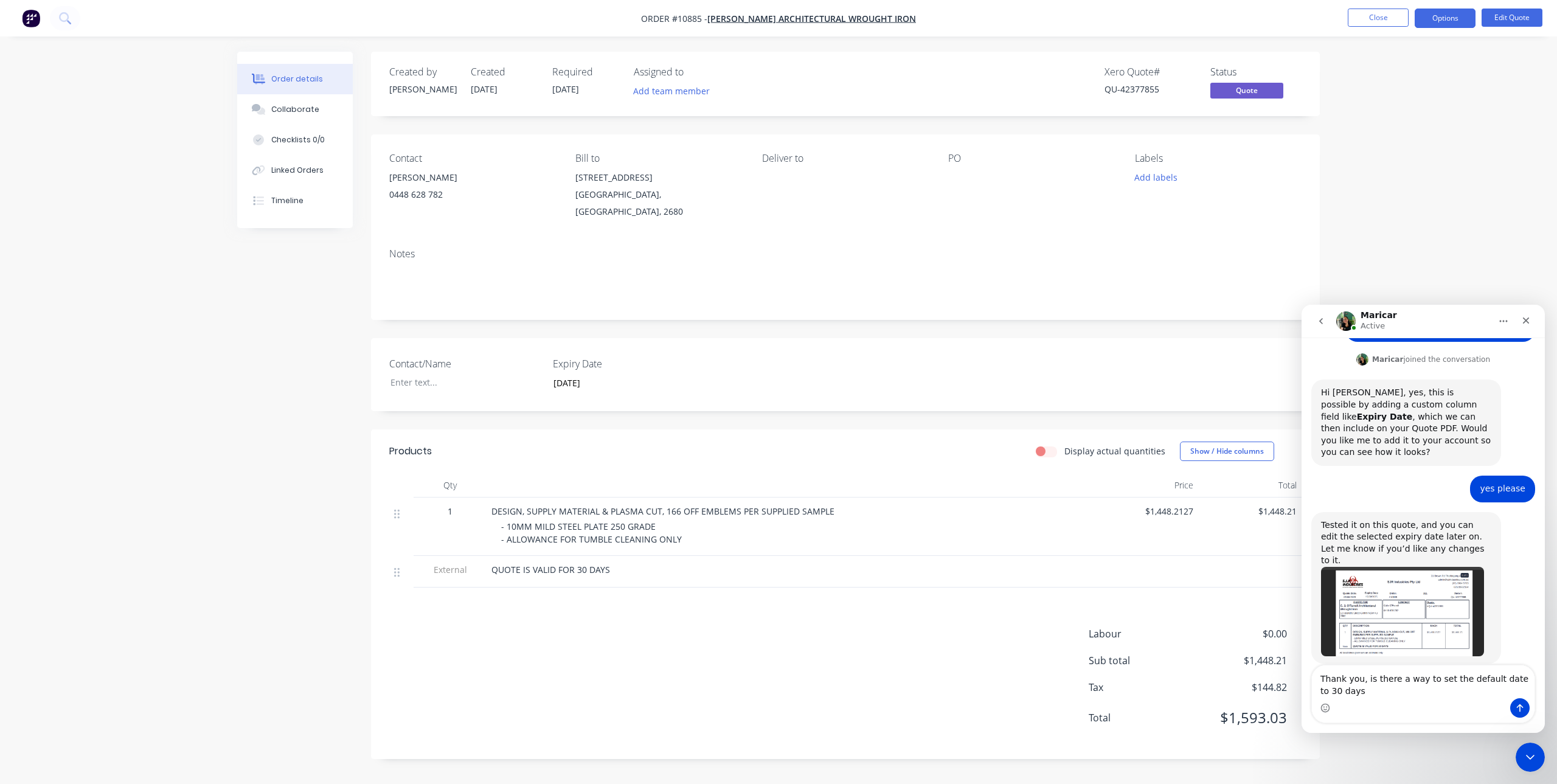
type textarea "Thank you, is there a way to set the default date to 30 days?"
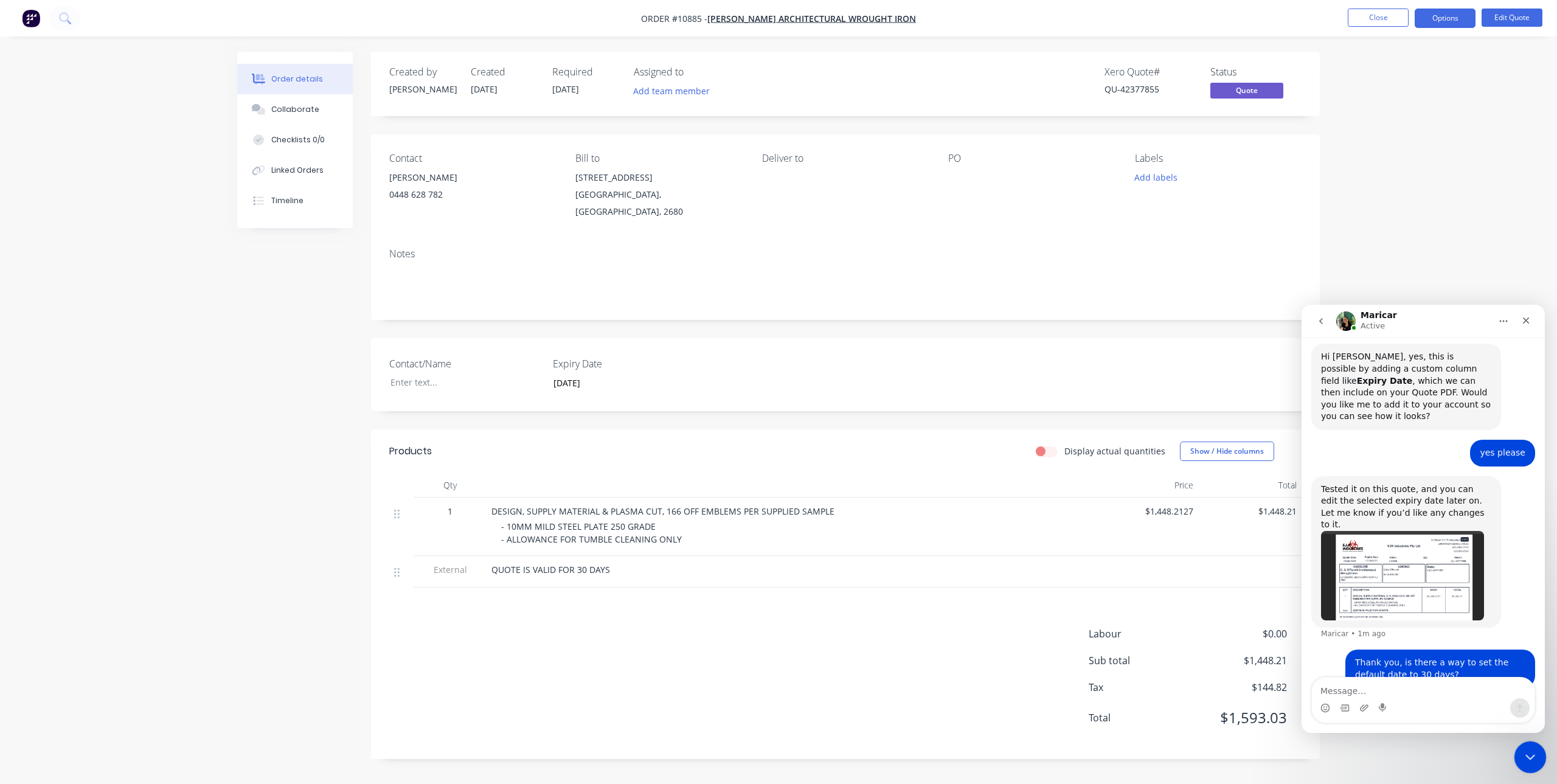
click at [1525, 752] on icon "Close Intercom Messenger" at bounding box center [1529, 756] width 15 height 15
